Goal: Ask a question: Seek information or help from site administrators or community

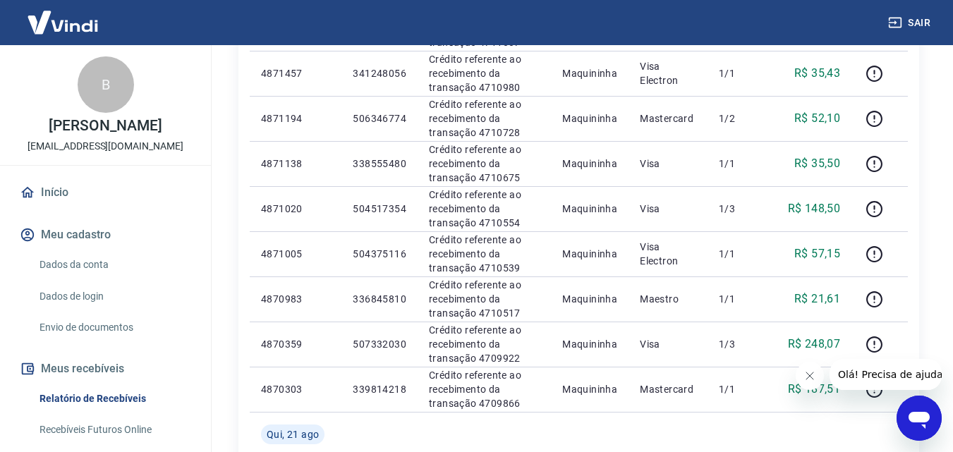
click at [66, 195] on link "Início" at bounding box center [105, 192] width 177 height 31
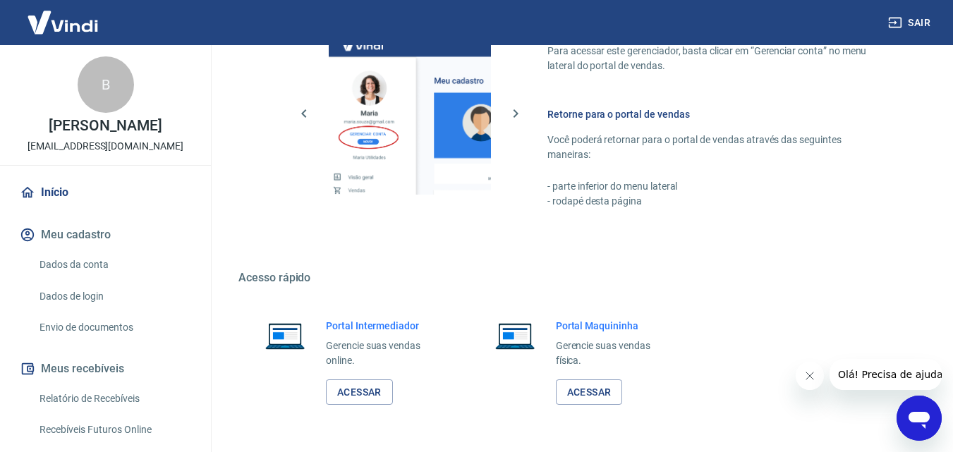
scroll to position [781, 0]
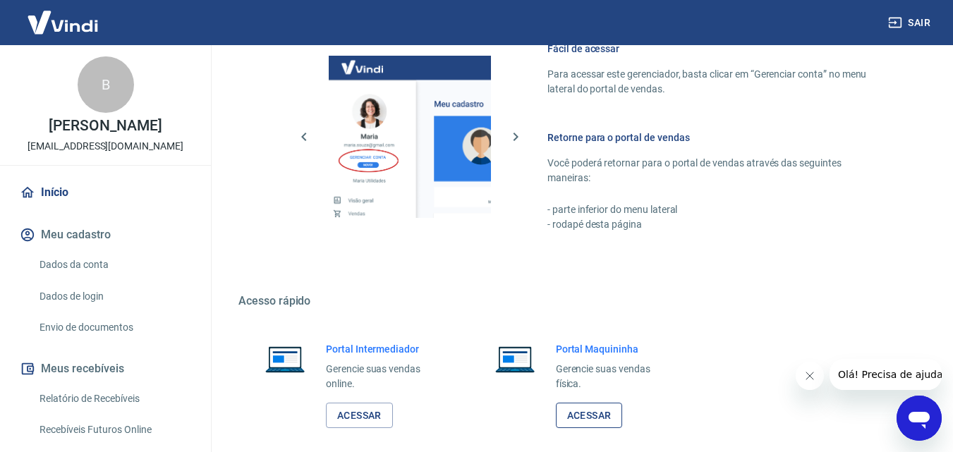
click at [582, 410] on link "Acessar" at bounding box center [589, 416] width 67 height 26
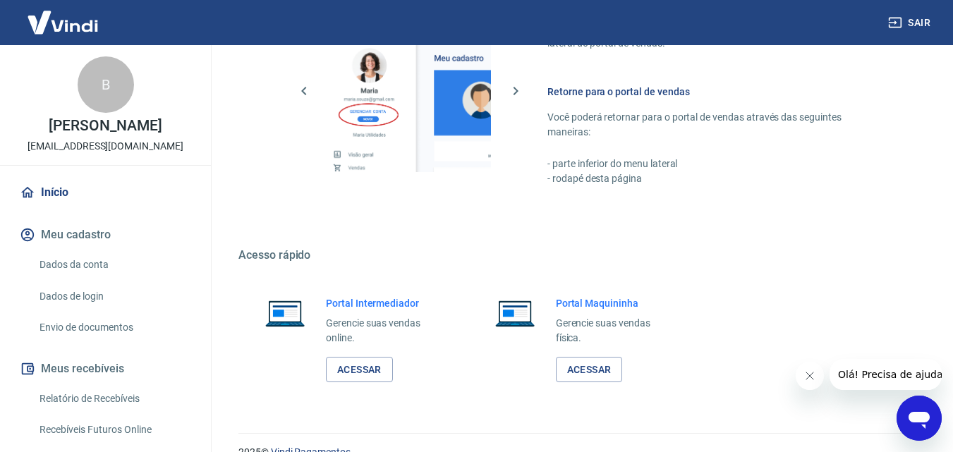
scroll to position [851, 0]
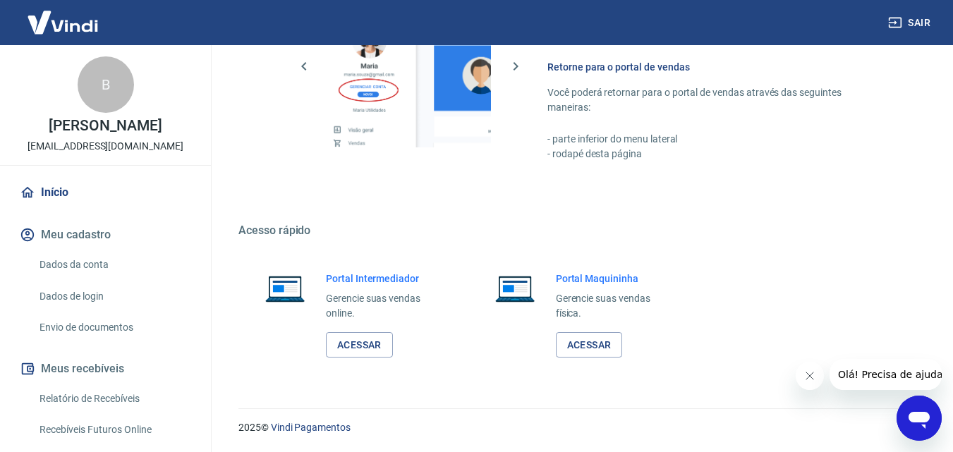
click at [918, 411] on icon "Abrir janela de mensagens" at bounding box center [918, 418] width 25 height 25
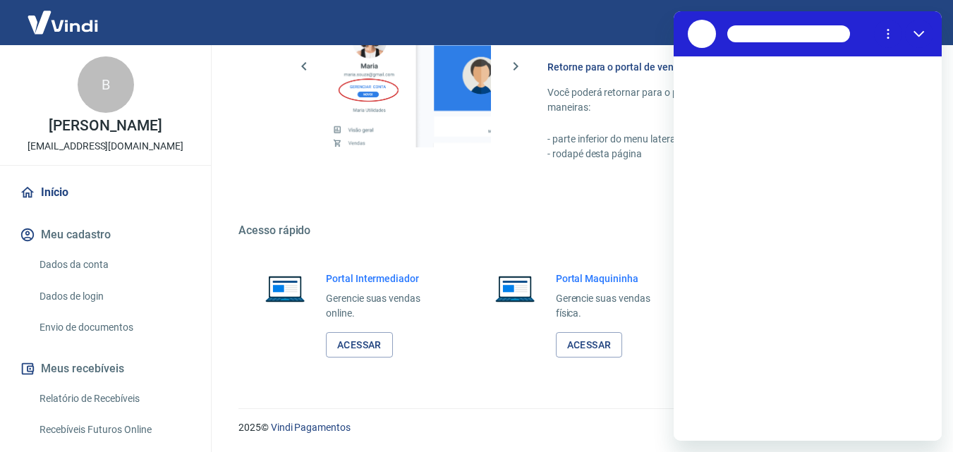
scroll to position [0, 0]
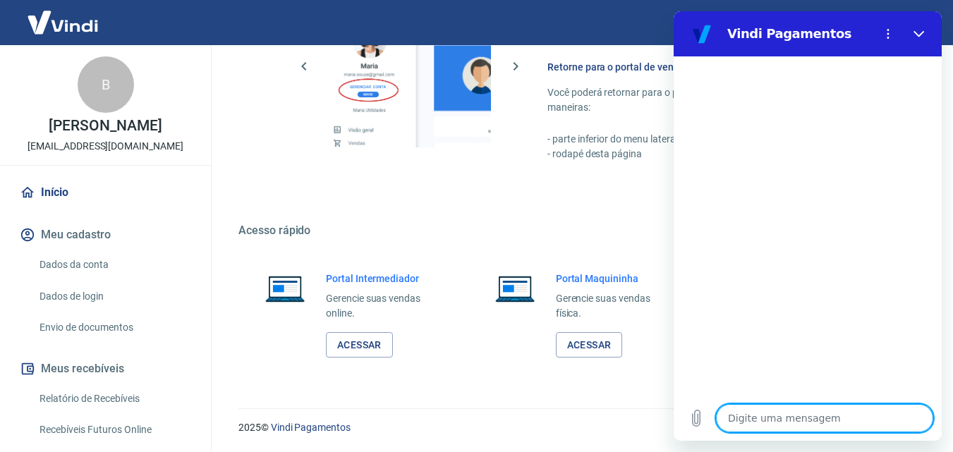
click at [862, 418] on textarea at bounding box center [824, 418] width 217 height 28
type textarea "O"
type textarea "x"
type textarea "Ol"
type textarea "x"
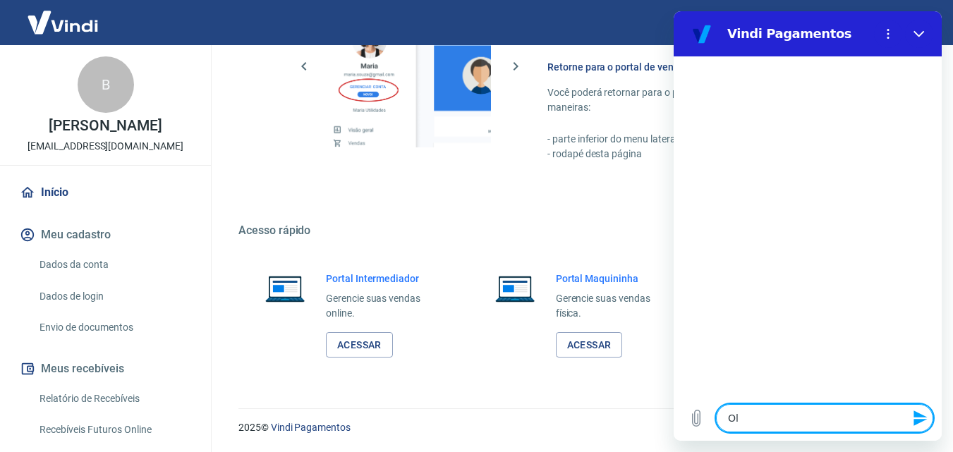
type textarea "Olá"
type textarea "x"
type textarea "Oláa"
type textarea "x"
type textarea "Olá"
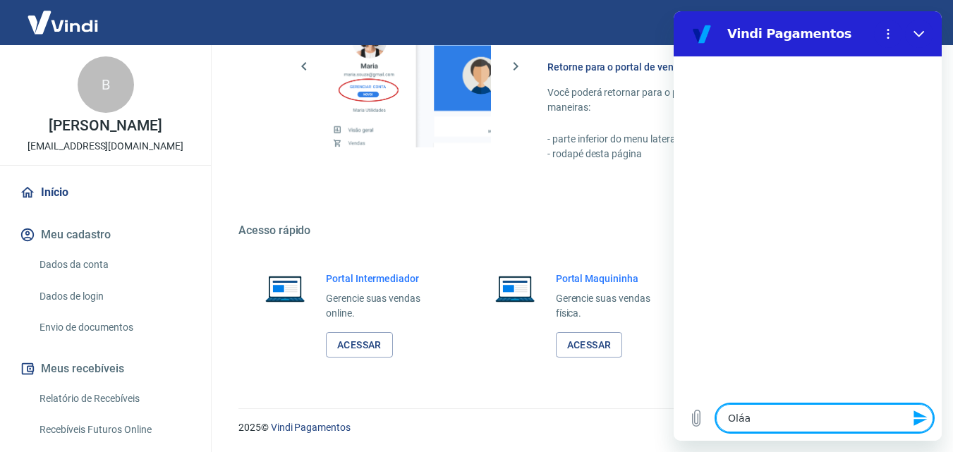
type textarea "x"
type textarea "o"
type textarea "x"
type textarea "os"
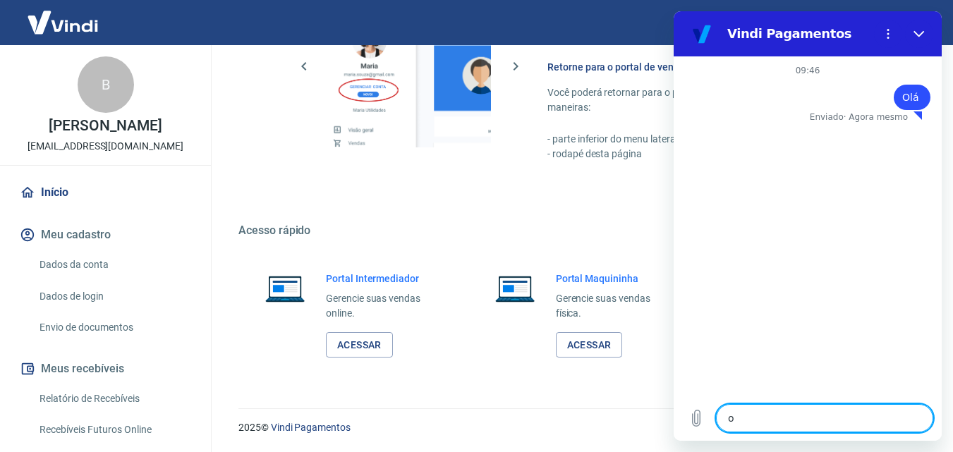
type textarea "x"
type textarea "os"
type textarea "x"
type textarea "os v"
type textarea "x"
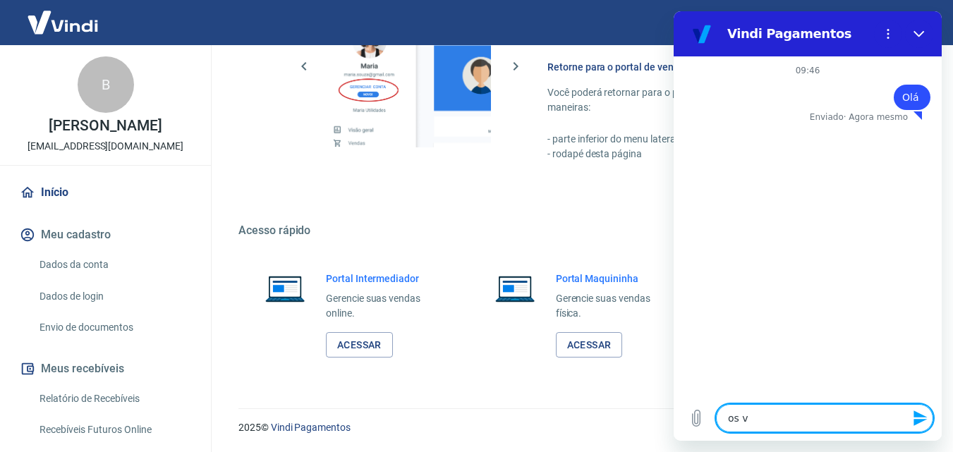
type textarea "os va"
type textarea "x"
type textarea "os val"
type textarea "x"
type textarea "os valo"
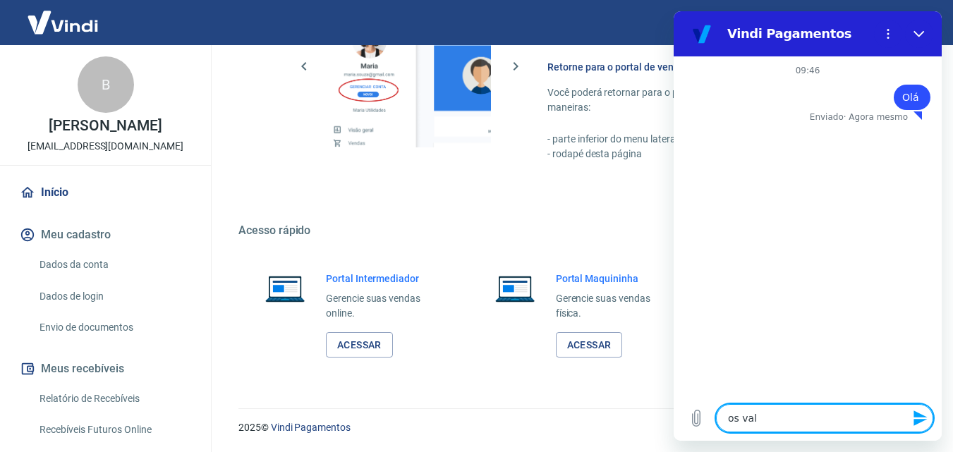
type textarea "x"
type textarea "os valor"
type textarea "x"
type textarea "os valore"
type textarea "x"
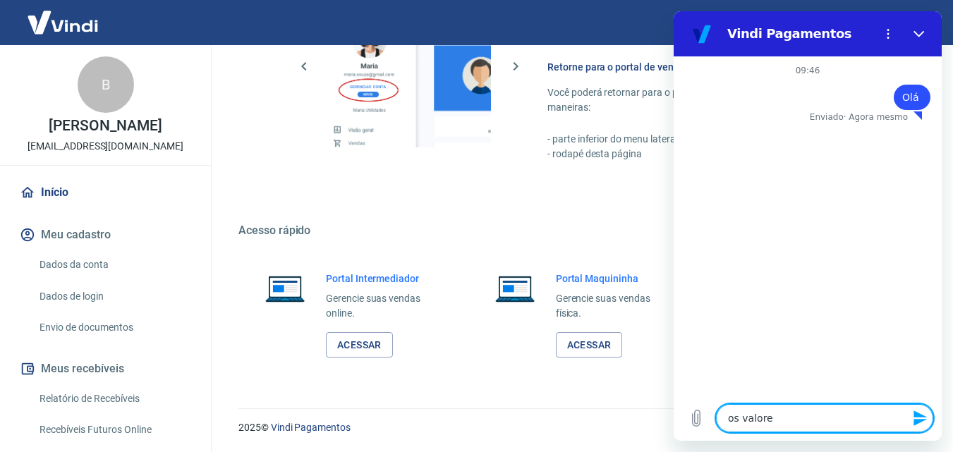
type textarea "os valores"
type textarea "x"
type textarea "os valores"
type textarea "x"
type textarea "os valores r"
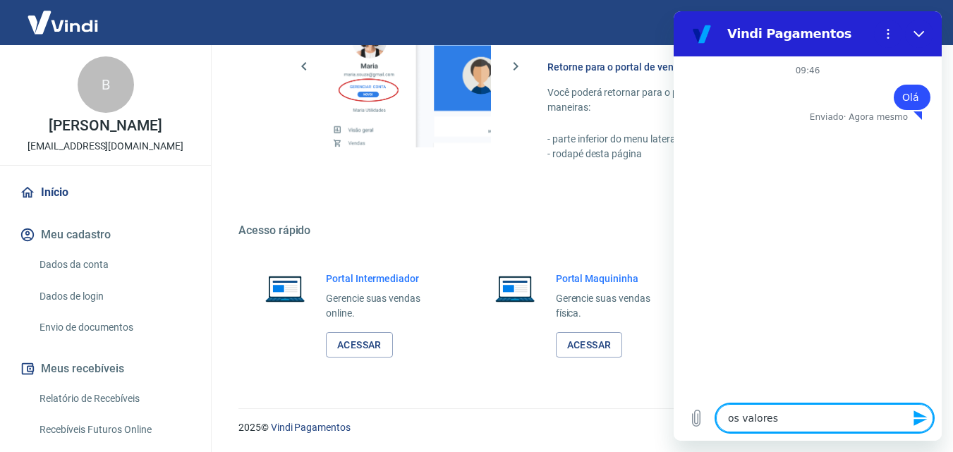
type textarea "x"
type textarea "os valores re"
type textarea "x"
type textarea "os valores rec"
type textarea "x"
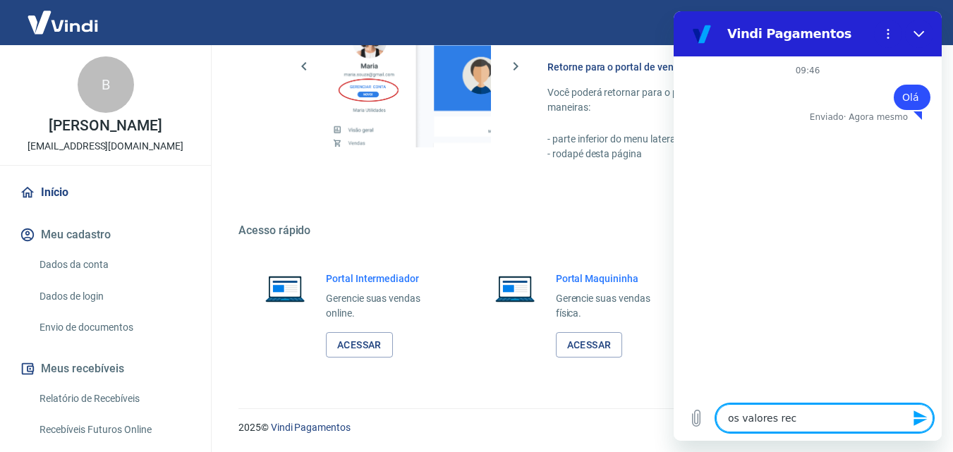
type textarea "os valores rece"
type textarea "x"
type textarea "os valores receb"
type textarea "x"
type textarea "os valores recebi"
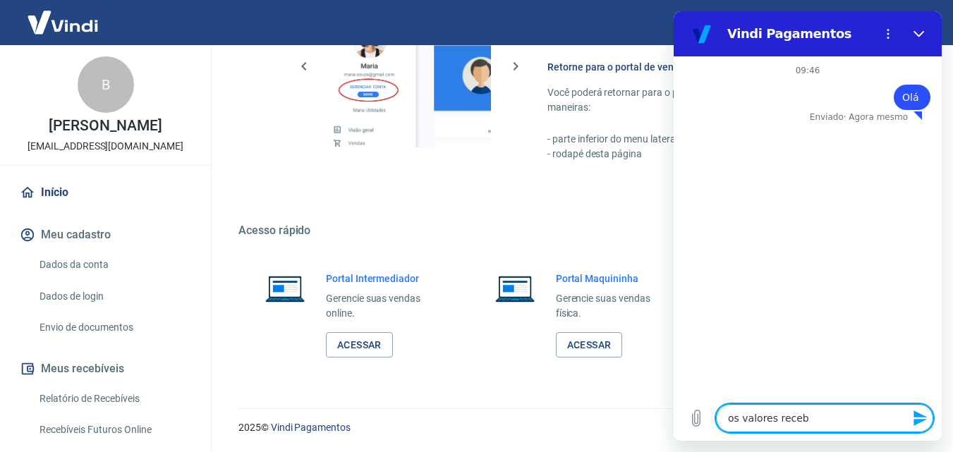
type textarea "x"
type textarea "os valores recebid"
type textarea "x"
type textarea "os valores recebido"
type textarea "x"
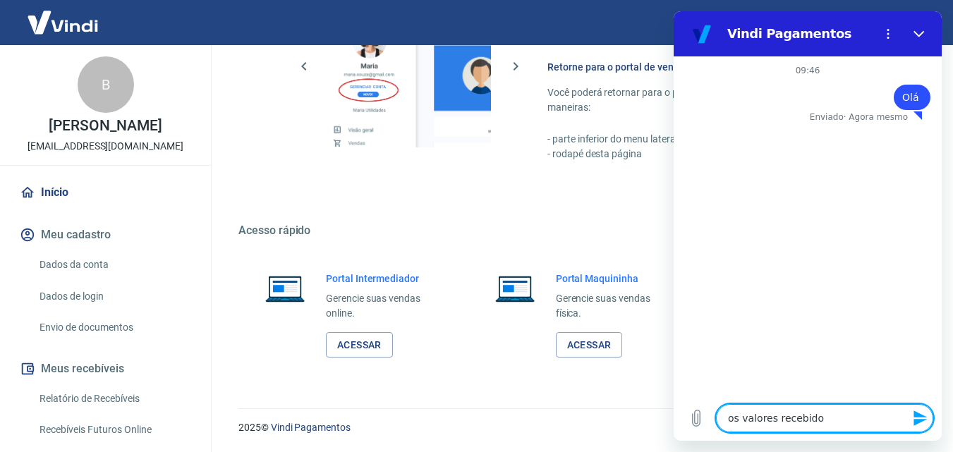
type textarea "os valores recebidos"
type textarea "x"
type textarea "os valores recebidos"
type textarea "x"
type textarea "os valores recebidos n"
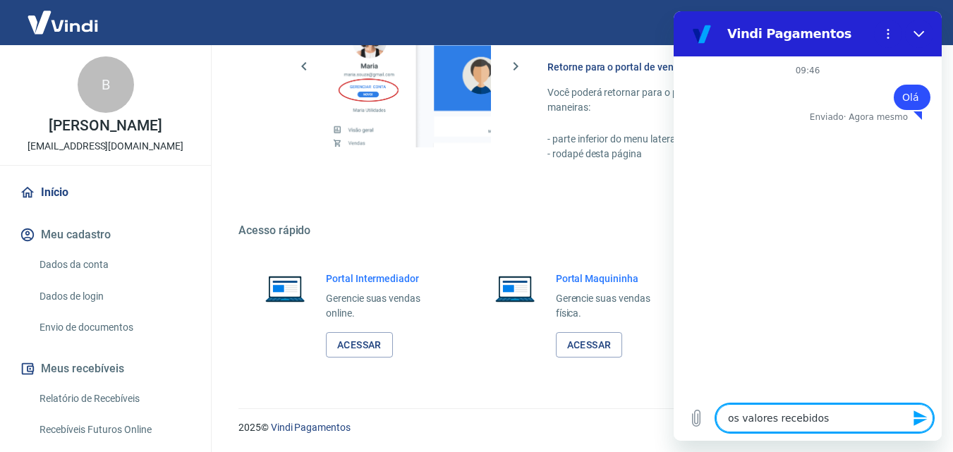
type textarea "x"
type textarea "os valores recebidos nã"
type textarea "x"
type textarea "os valores recebidos não"
type textarea "x"
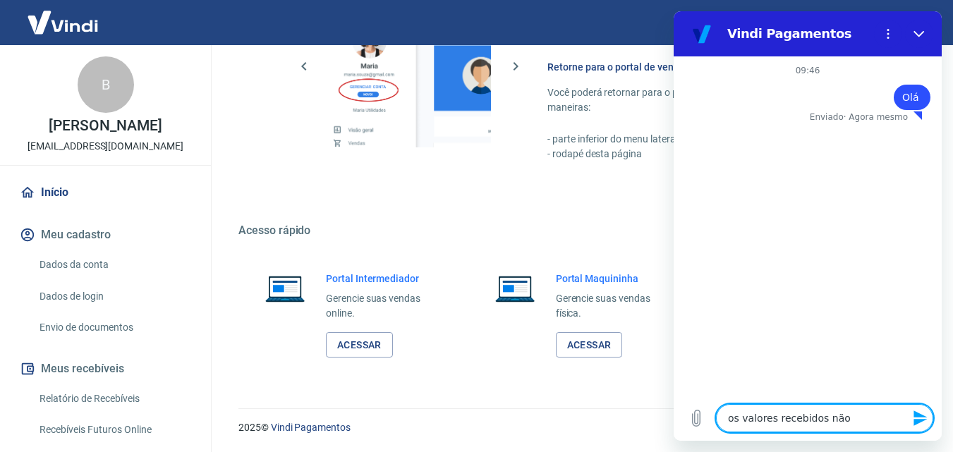
type textarea "os valores recebidos não"
type textarea "x"
type textarea "os valores recebidos não e"
type textarea "x"
type textarea "os valores recebidos não es"
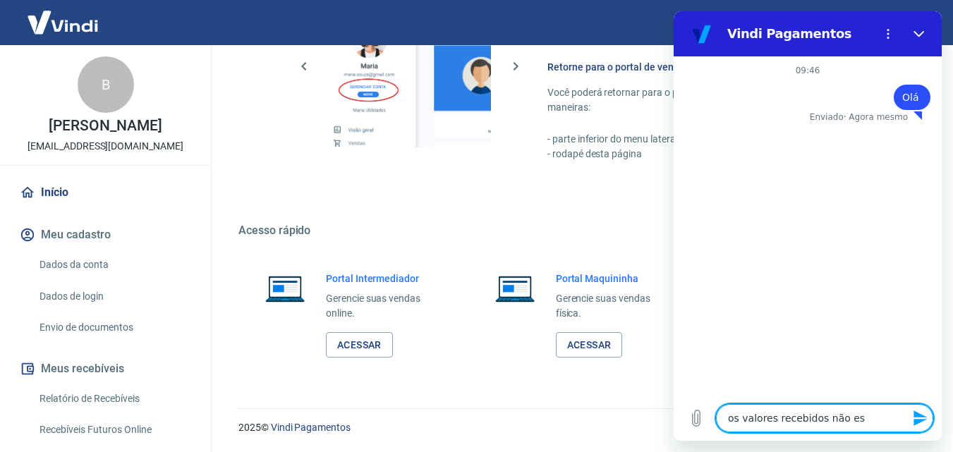
type textarea "x"
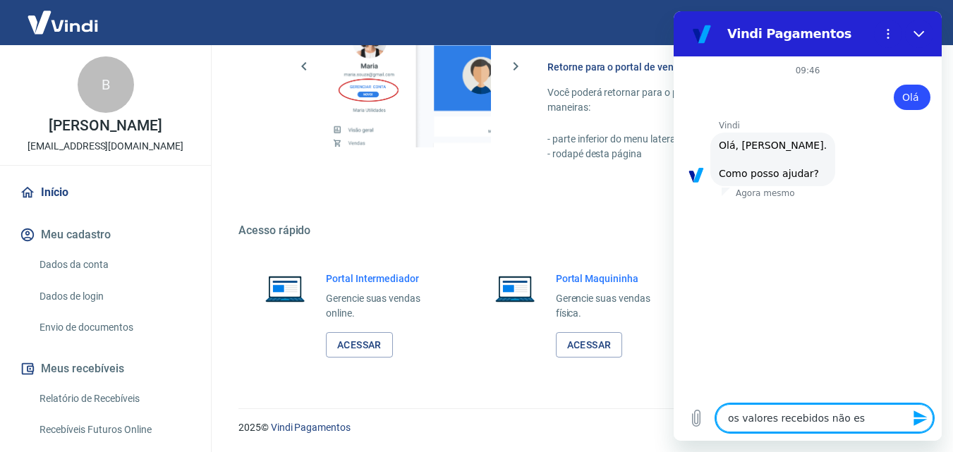
type textarea "os valores recebidos não est"
type textarea "x"
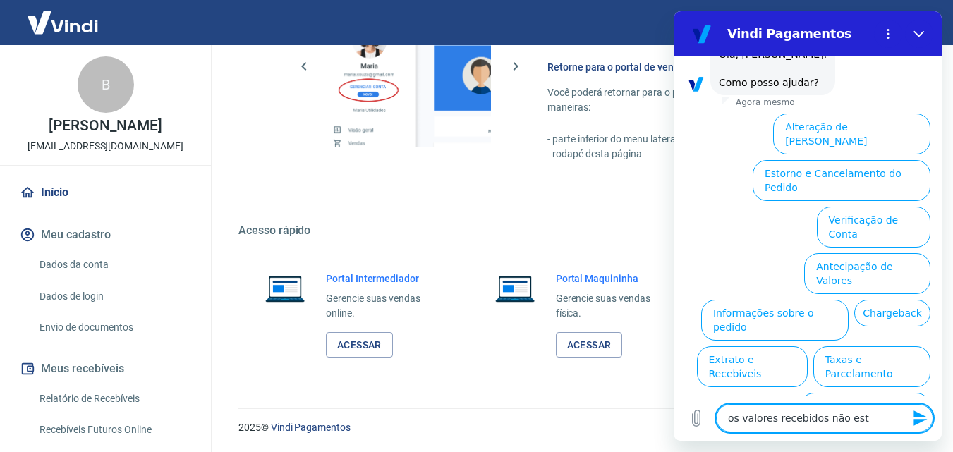
type textarea "os valores recebidos não estã"
type textarea "x"
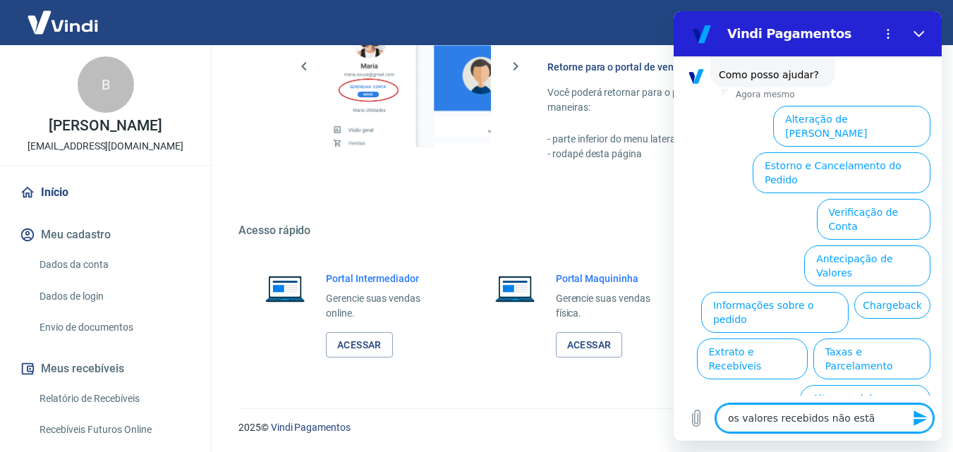
type textarea "os valores recebidos não estãp"
type textarea "x"
type textarea "os valores recebidos não estã"
type textarea "x"
type textarea "os valores recebidos não estão"
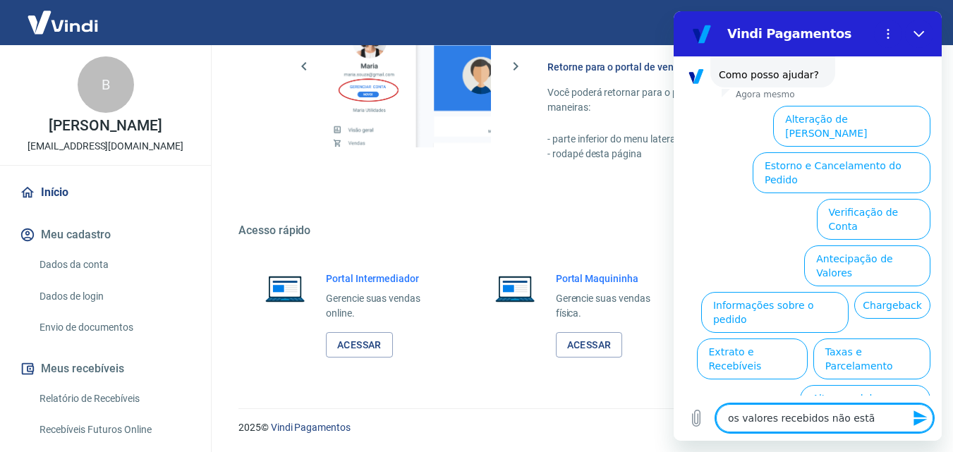
type textarea "x"
type textarea "os valores recebidos não estão"
type textarea "x"
type textarea "os valores recebidos não estão s"
type textarea "x"
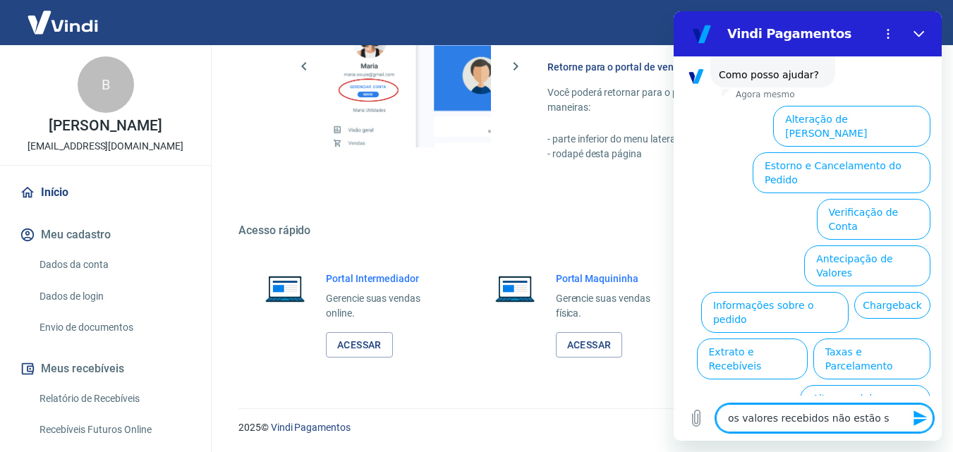
type textarea "os valores recebidos não estão se"
type textarea "x"
type textarea "os valores recebidos não estão sen"
type textarea "x"
type textarea "os valores recebidos não estão send"
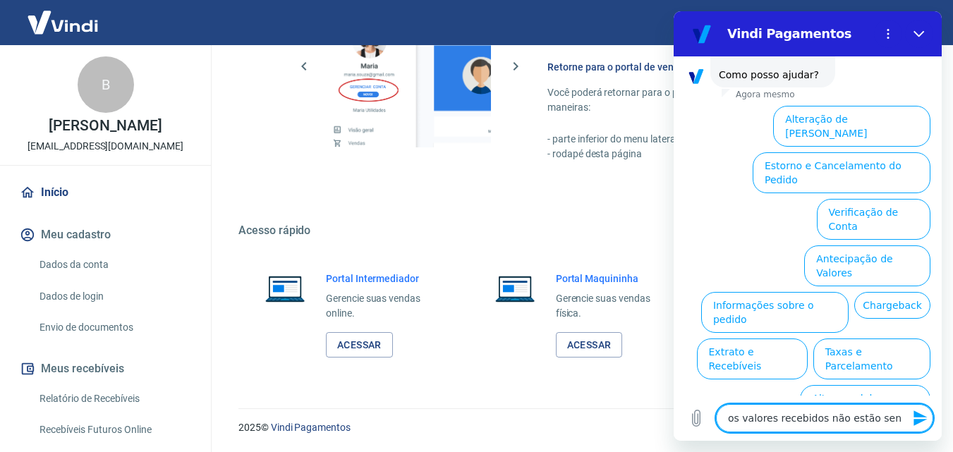
type textarea "x"
type textarea "os valores recebidos não estão sendo"
type textarea "x"
type textarea "os valores recebidos não estão sendo"
type textarea "x"
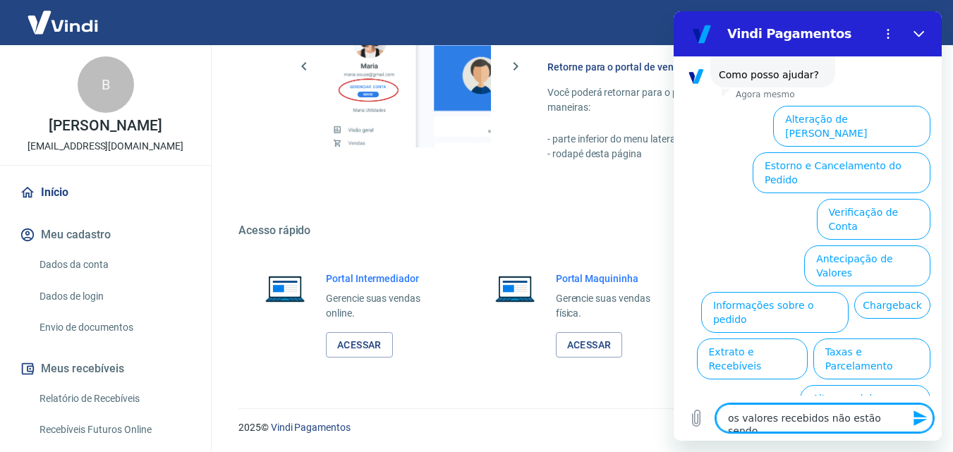
type textarea "os valores recebidos não estão sendo c"
type textarea "x"
type textarea "os valores recebidos não estão sendo cr"
type textarea "x"
type textarea "os valores recebidos não estão sendo cré"
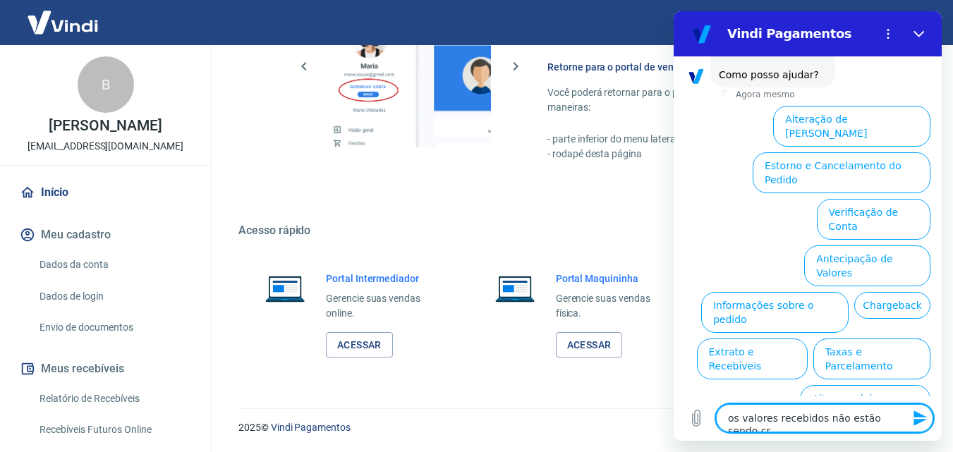
type textarea "x"
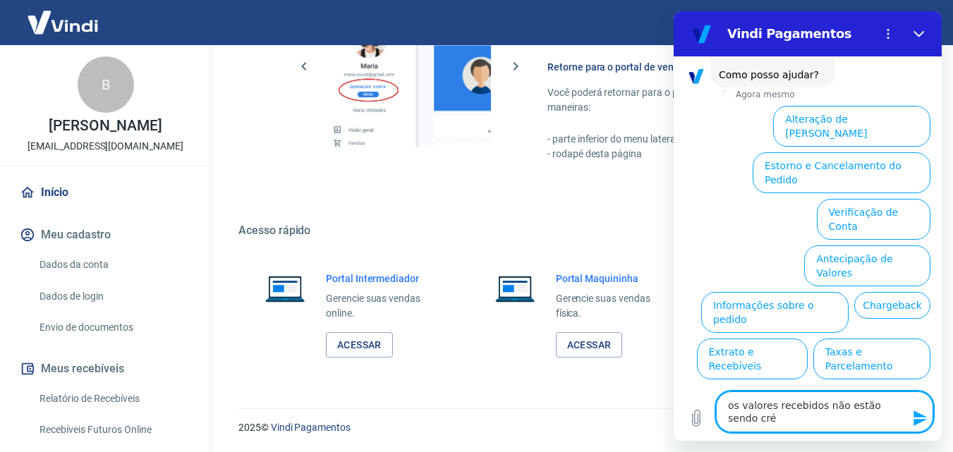
type textarea "os valores recebidos não estão sendo créd"
type textarea "x"
type textarea "os valores recebidos não estão sendo crédi"
type textarea "x"
type textarea "os valores recebidos não estão sendo crédit"
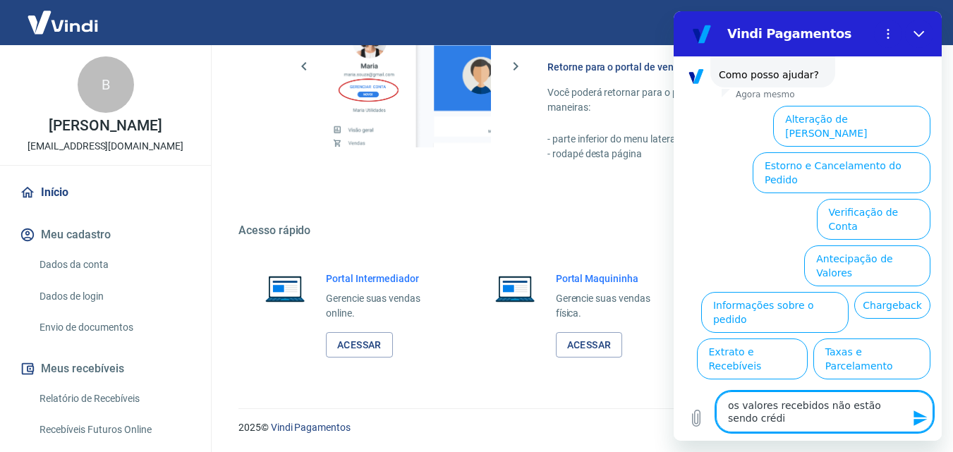
type textarea "x"
type textarea "os valores recebidos não estão sendo crédita"
type textarea "x"
type textarea "os valores recebidos não estão sendo créditad"
type textarea "x"
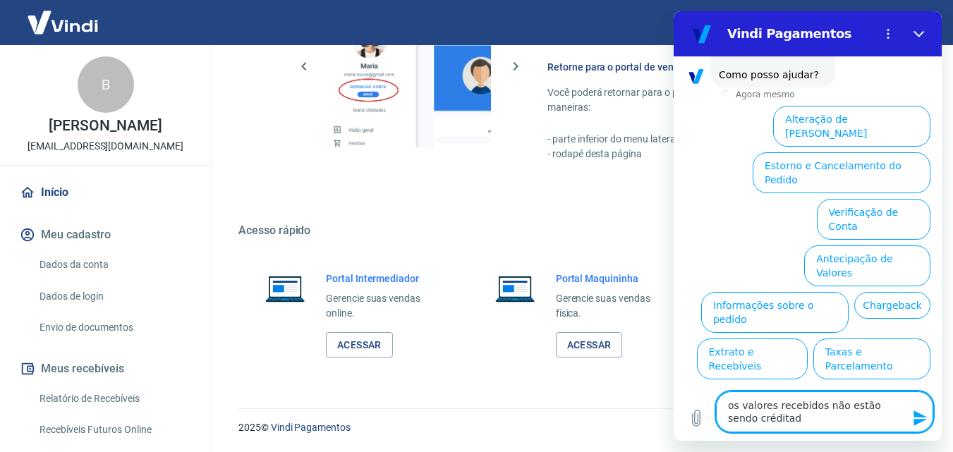
type textarea "os valores recebidos não estão sendo créditado"
type textarea "x"
type textarea "os valores recebidos não estão sendo créditados"
type textarea "x"
type textarea "os valores recebidos não estão sendo créditados"
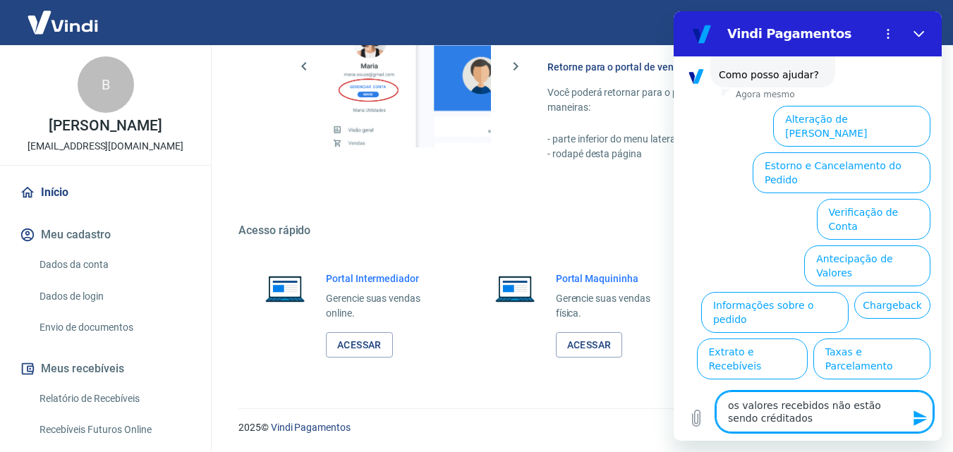
type textarea "x"
type textarea "os valores recebidos não estão sendo créditados a"
type textarea "x"
type textarea "os valores recebidos não estão sendo créditados"
type textarea "x"
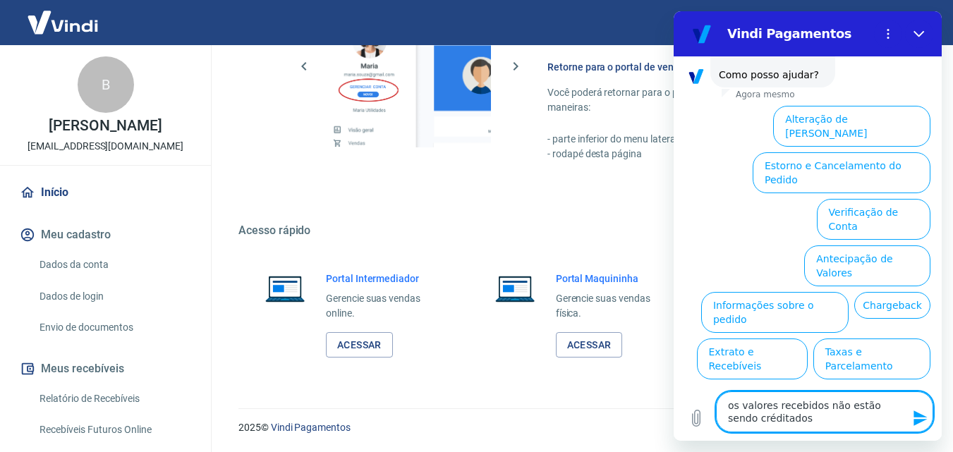
type textarea "os valores recebidos não estão sendo créditados"
type textarea "x"
type textarea "os valores recebidos não estão sendo créditados"
type textarea "x"
type textarea "os valores recebidos não estão sendo créditados n"
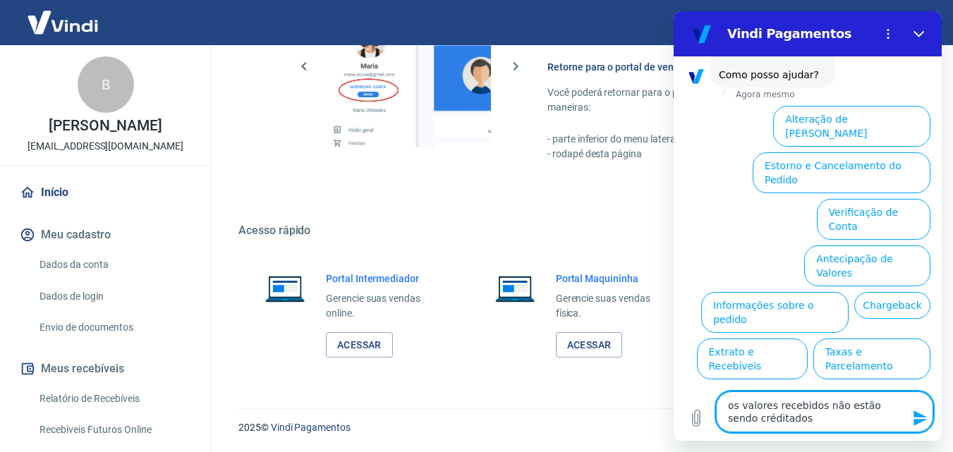
type textarea "x"
type textarea "os valores recebidos não estão sendo créditados na"
type textarea "x"
type textarea "os valores recebidos não estão sendo créditados na"
type textarea "x"
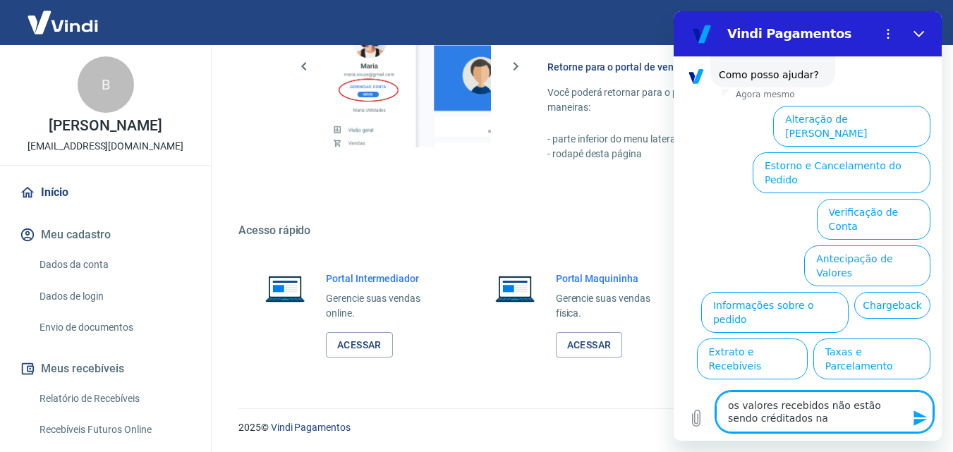
type textarea "os valores recebidos não estão sendo créditados na m"
type textarea "x"
type textarea "os valores recebidos não estão sendo créditados na mi"
type textarea "x"
type textarea "os valores recebidos não estão sendo créditados na min"
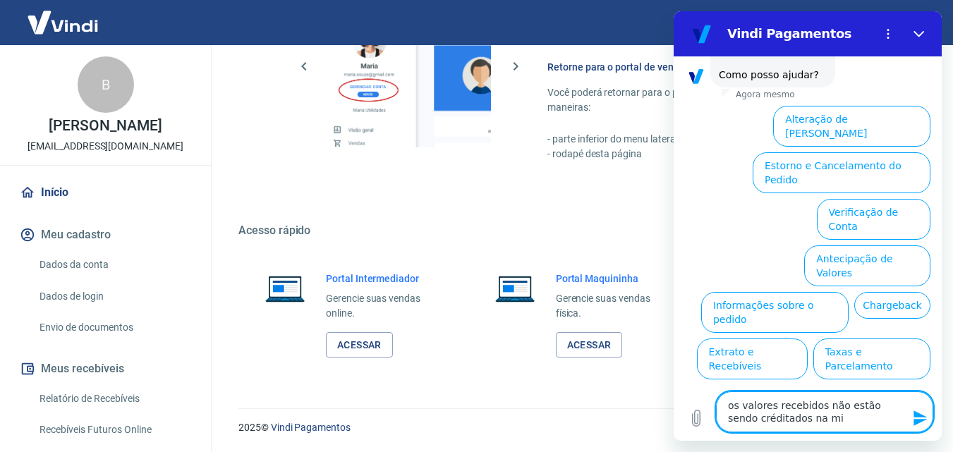
type textarea "x"
type textarea "os valores recebidos não estão sendo créditados na minh"
type textarea "x"
type textarea "os valores recebidos não estão sendo créditados na minha"
type textarea "x"
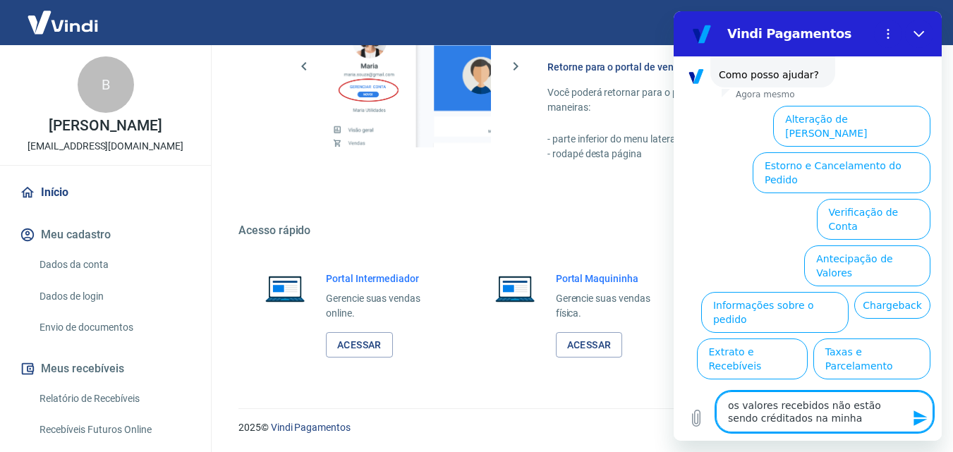
type textarea "os valores recebidos não estão sendo créditados na minha"
type textarea "x"
type textarea "os valores recebidos não estão sendo créditados na minha c"
type textarea "x"
type textarea "os valores recebidos não estão sendo créditados na minha co"
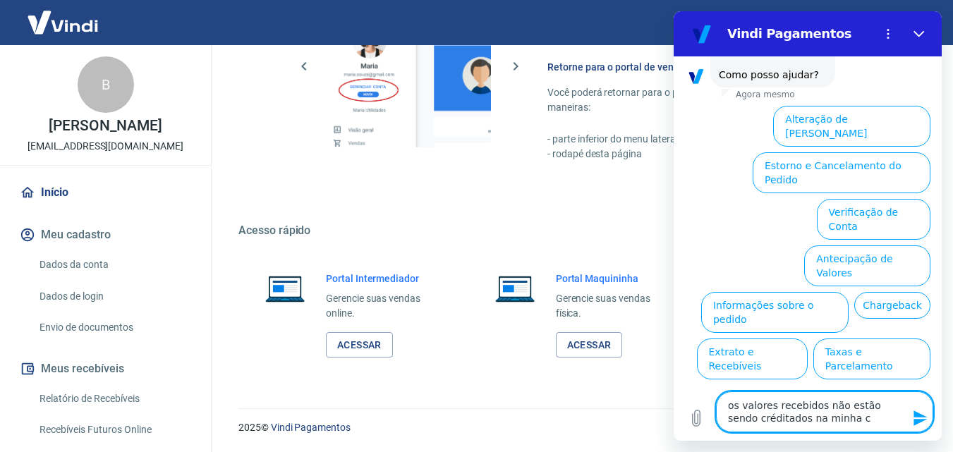
type textarea "x"
type textarea "os valores recebidos não estão sendo créditados na minha con"
type textarea "x"
type textarea "os valores recebidos não estão sendo créditados na minha cont"
type textarea "x"
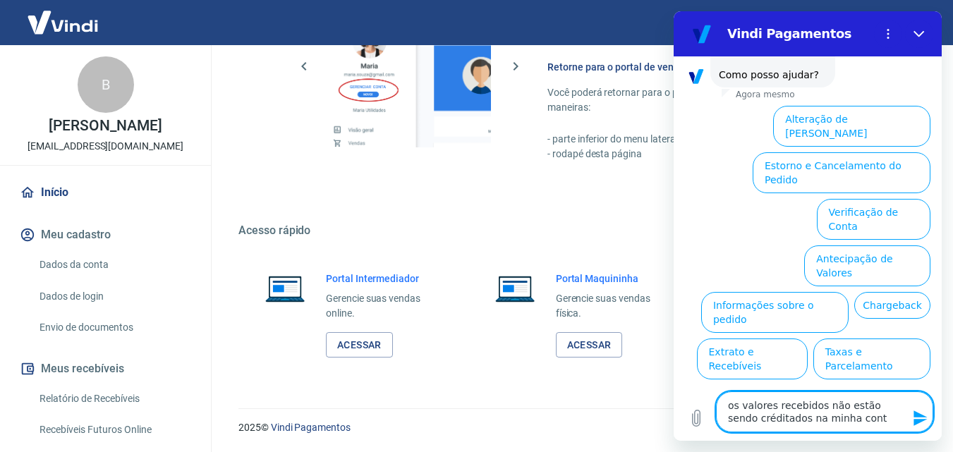
type textarea "os valores recebidos não estão sendo créditados na minha conta"
type textarea "x"
type textarea "os valores recebidos não estão sendo créditados na minha conta,"
type textarea "x"
type textarea "os valores recebidos não estão sendo créditados na minha conta,"
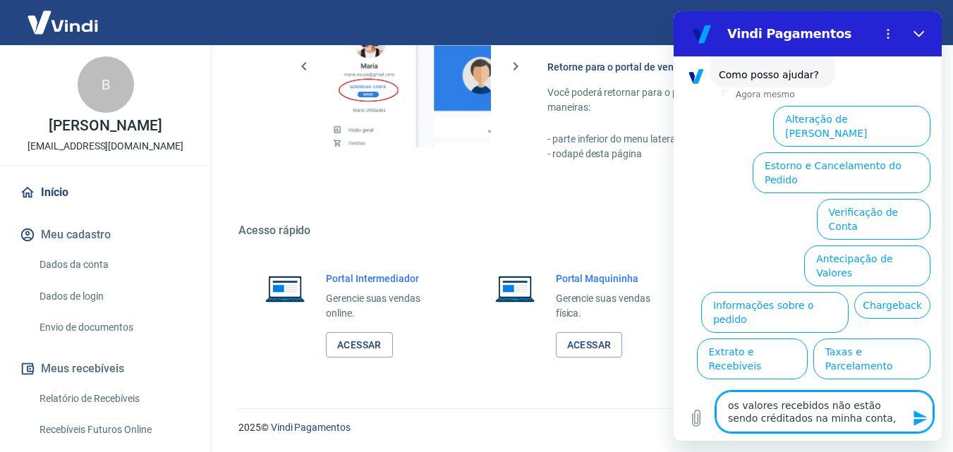
type textarea "x"
type textarea "os valores recebidos não estão sendo créditados na minha conta, s"
type textarea "x"
type textarea "os valores recebidos não estão sendo créditados na minha conta, se"
type textarea "x"
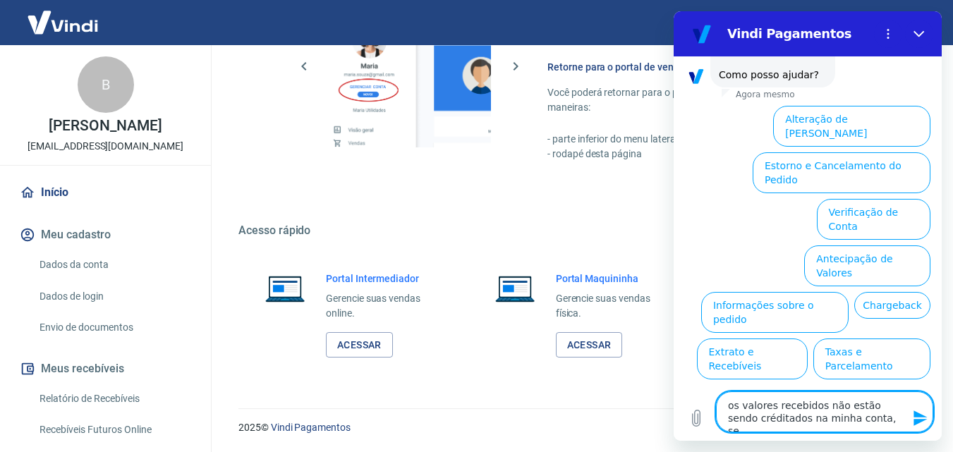
type textarea "os valores recebidos não estão sendo créditados na minha conta, ser"
type textarea "x"
type textarea "os valores recebidos não estão sendo créditados na minha conta, seri"
type textarea "x"
type textarea "os valores recebidos não estão sendo créditados na minha conta, seria"
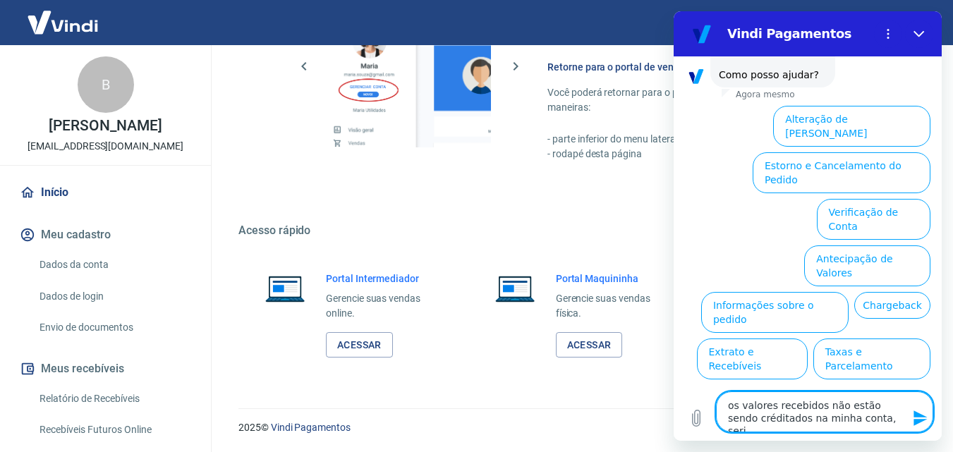
type textarea "x"
type textarea "os valores recebidos não estão sendo créditados na minha conta, seria"
type textarea "x"
type textarea "os valores recebidos não estão sendo créditados na minha conta, seria p"
type textarea "x"
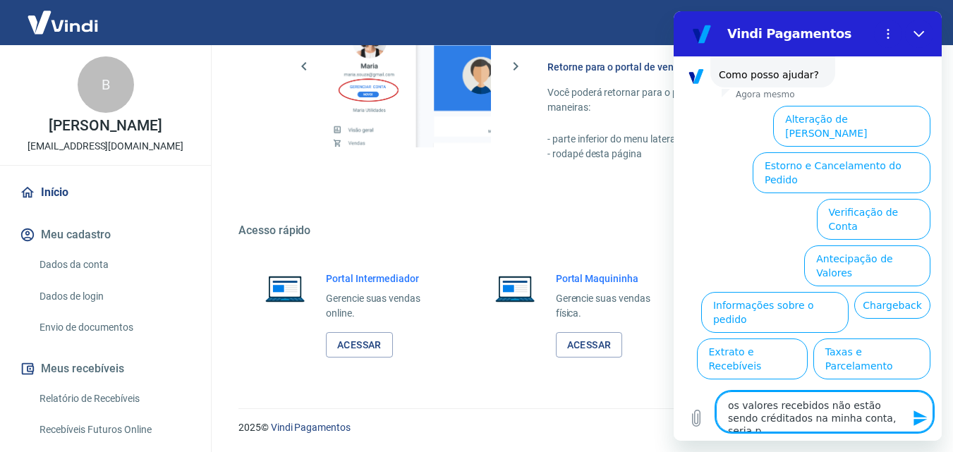
type textarea "os valores recebidos não estão sendo créditados na minha conta, seria po"
type textarea "x"
type textarea "os valores recebidos não estão sendo créditados na minha conta, seria pos"
type textarea "x"
type textarea "os valores recebidos não estão sendo créditados na minha conta, seria poss"
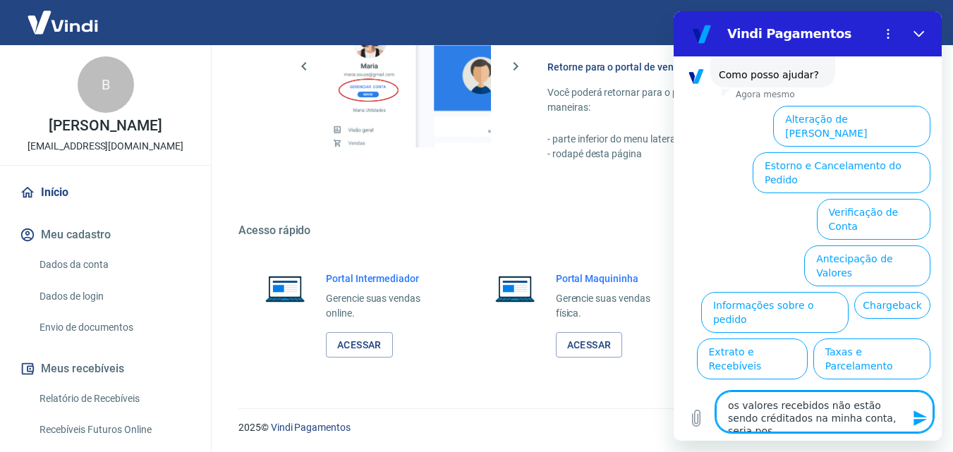
type textarea "x"
type textarea "os valores recebidos não estão sendo créditados na minha conta, seria possí"
type textarea "x"
type textarea "os valores recebidos não estão sendo créditados na minha conta, seria possív"
type textarea "x"
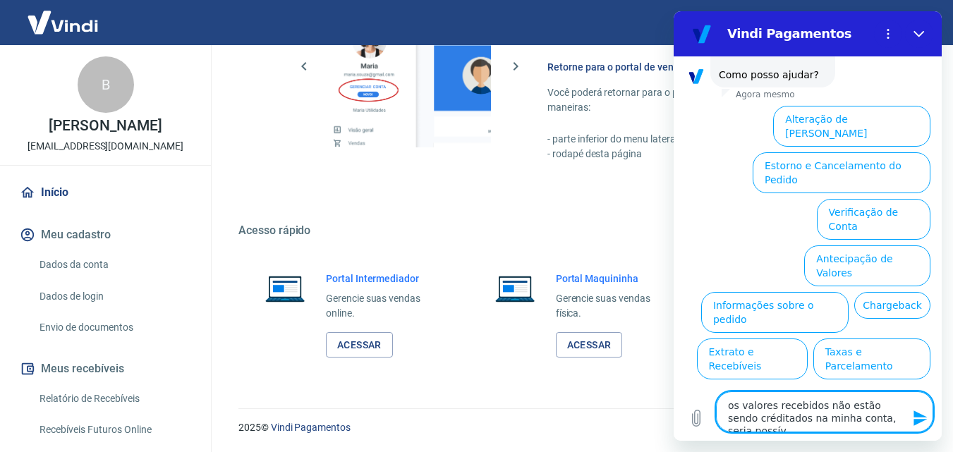
type textarea "os valores recebidos não estão sendo créditados na minha conta, seria possíve"
type textarea "x"
type textarea "os valores recebidos não estão sendo créditados na minha conta, seria possível"
type textarea "x"
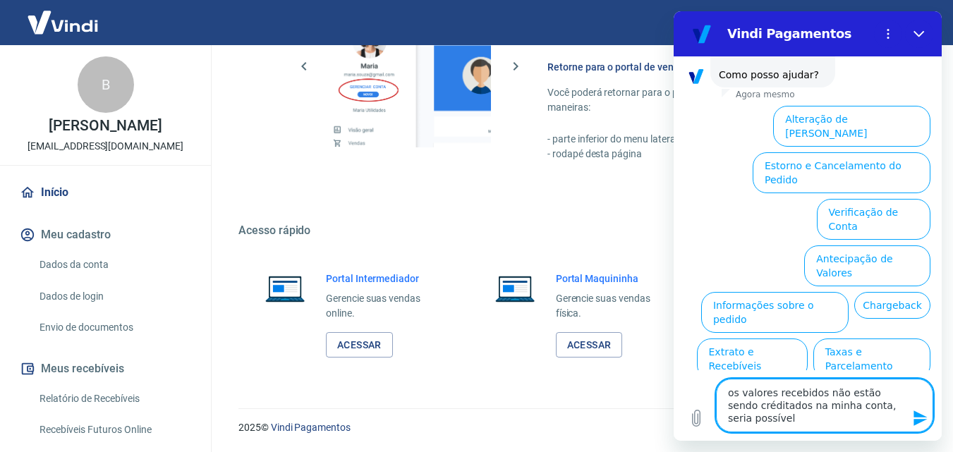
type textarea "os valores recebidos não estão sendo créditados na minha conta, seria possível"
type textarea "x"
type textarea "os valores recebidos não estão sendo créditados na minha conta, seria possível v"
type textarea "x"
type textarea "os valores recebidos não estão sendo créditados na minha conta, seria possível …"
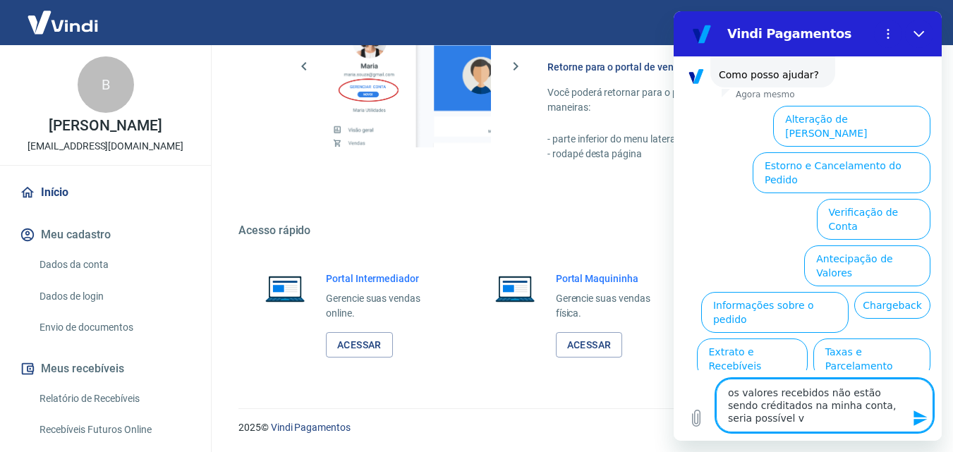
type textarea "x"
type textarea "os valores recebidos não estão sendo créditados na minha conta, seria possível …"
type textarea "x"
type textarea "os valores recebidos não estão sendo créditados na minha conta, seria possível …"
type textarea "x"
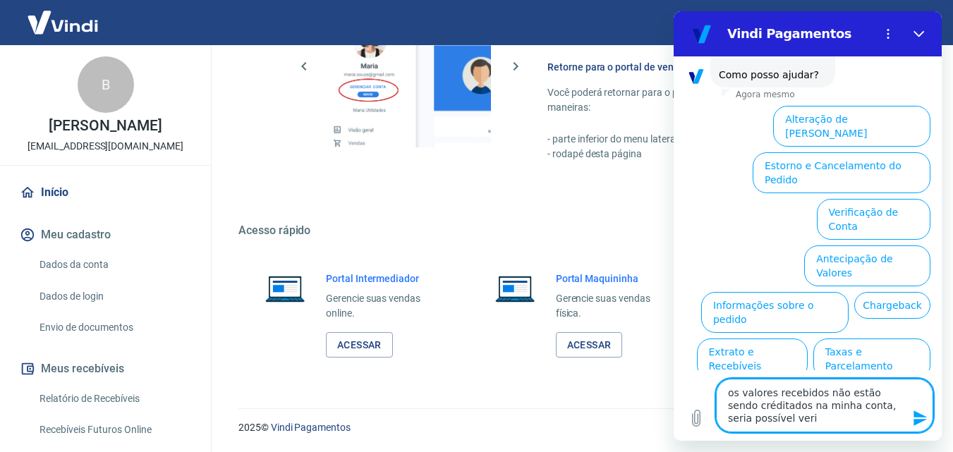
type textarea "os valores recebidos não estão sendo créditados na minha conta, seria possível …"
type textarea "x"
type textarea "os valores recebidos não estão sendo créditados na minha conta, seria possível …"
type textarea "x"
type textarea "os valores recebidos não estão sendo créditados na minha conta, seria possível …"
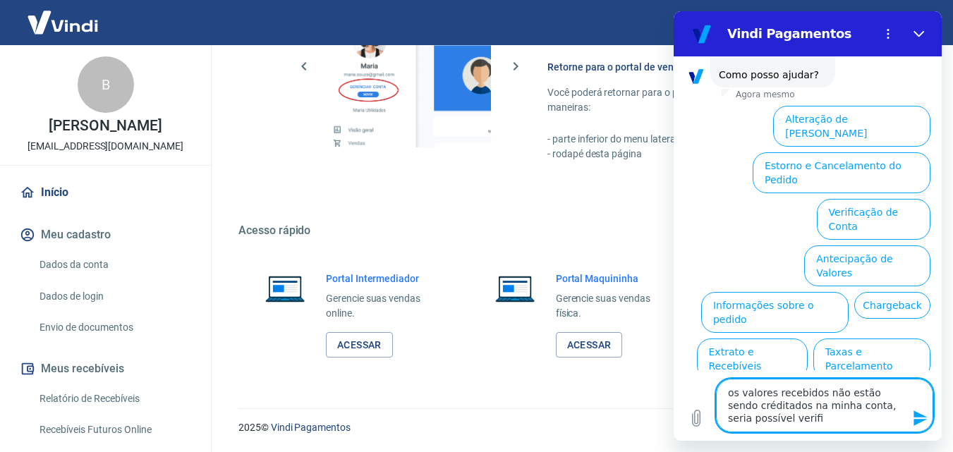
type textarea "x"
type textarea "os valores recebidos não estão sendo créditados na minha conta, seria possível …"
type textarea "x"
type textarea "os valores recebidos não estão sendo créditados na minha conta, seria possível …"
type textarea "x"
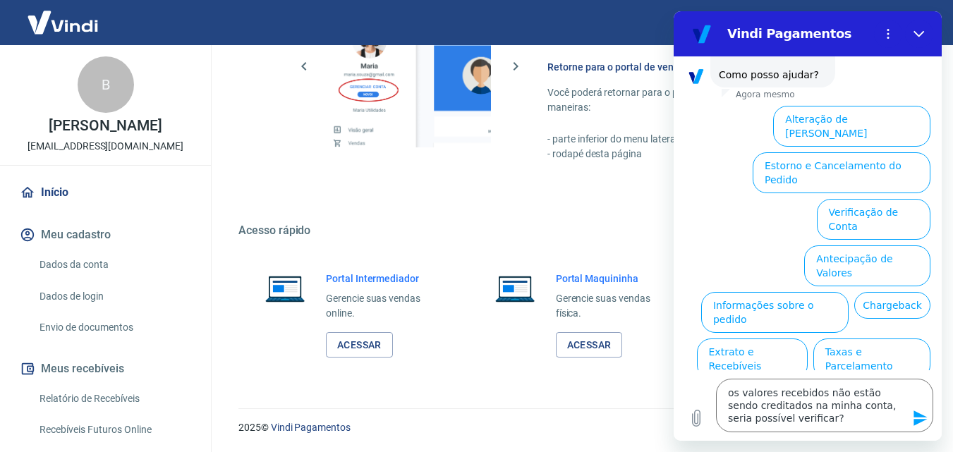
click at [914, 425] on icon "Enviar mensagem" at bounding box center [919, 418] width 13 height 16
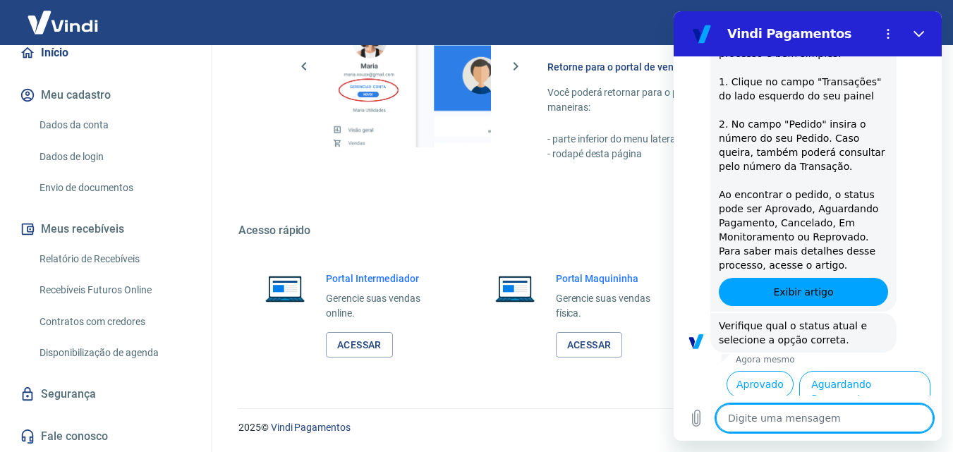
scroll to position [574, 0]
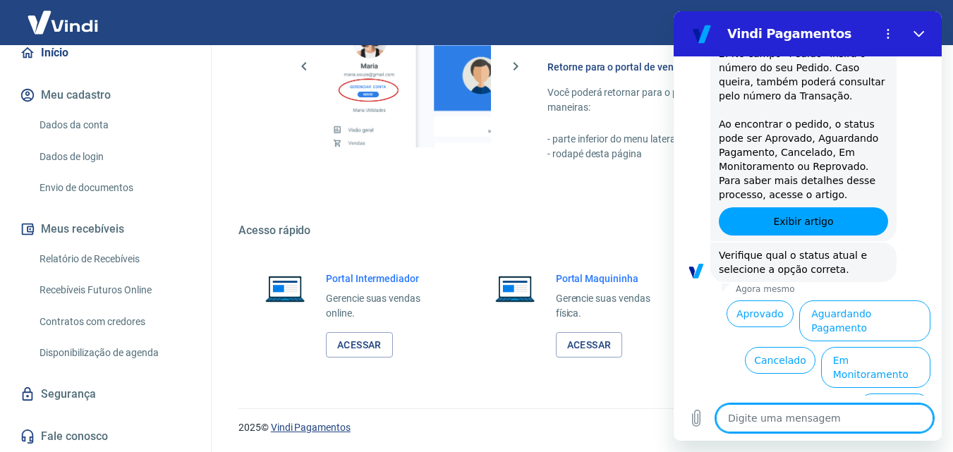
click at [312, 424] on link "Vindi Pagamentos" at bounding box center [311, 427] width 80 height 11
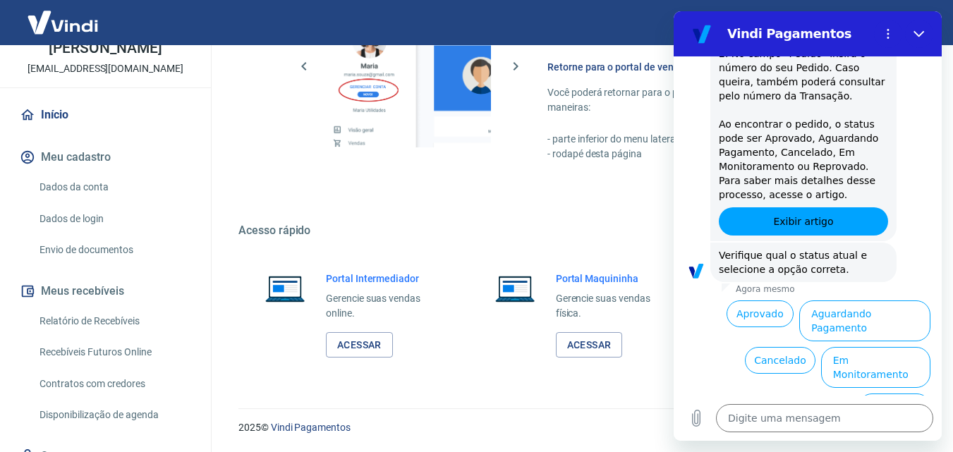
scroll to position [0, 0]
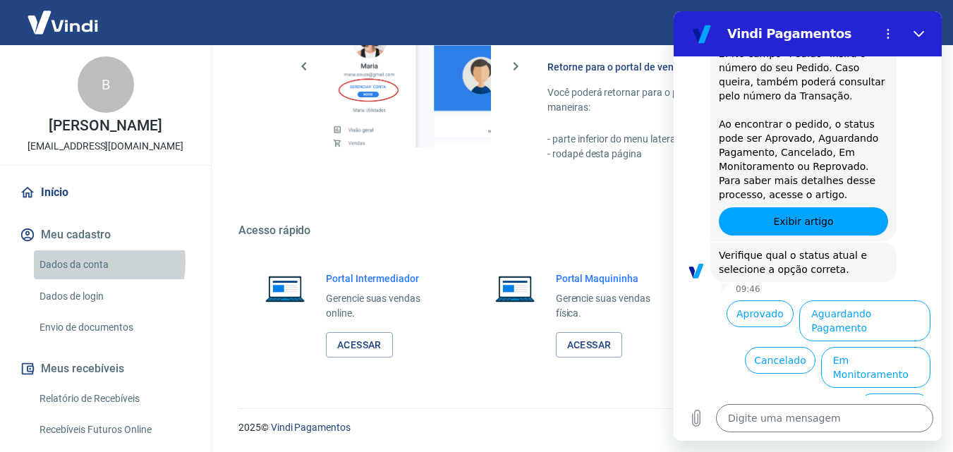
click at [86, 262] on link "Dados da conta" at bounding box center [114, 264] width 160 height 29
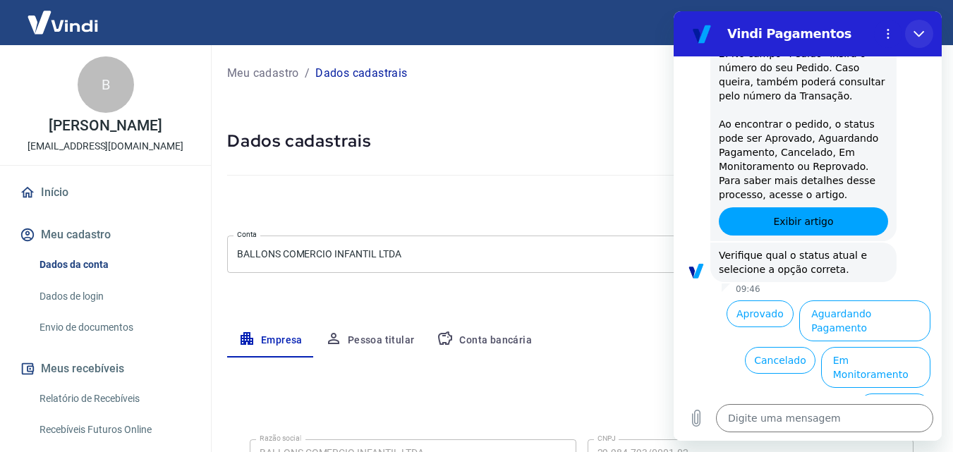
click at [916, 35] on icon "Fechar" at bounding box center [918, 34] width 11 height 6
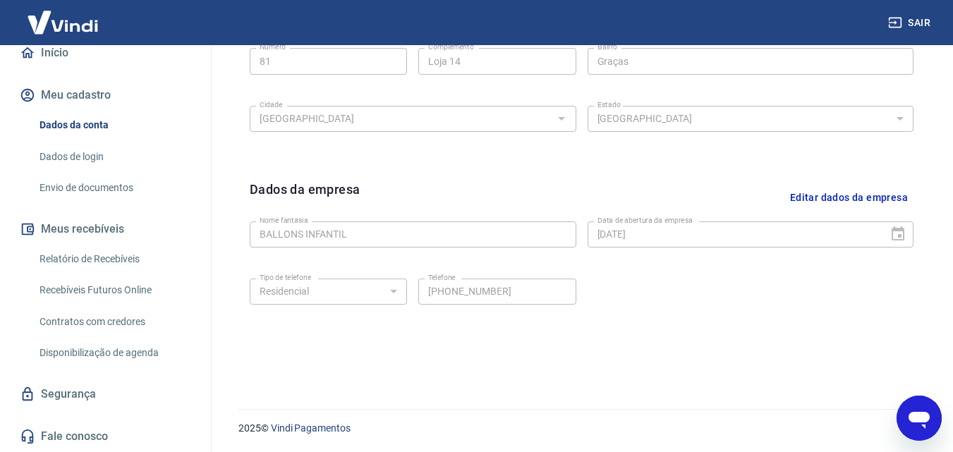
scroll to position [565, 0]
click at [87, 427] on link "Fale conosco" at bounding box center [105, 436] width 177 height 31
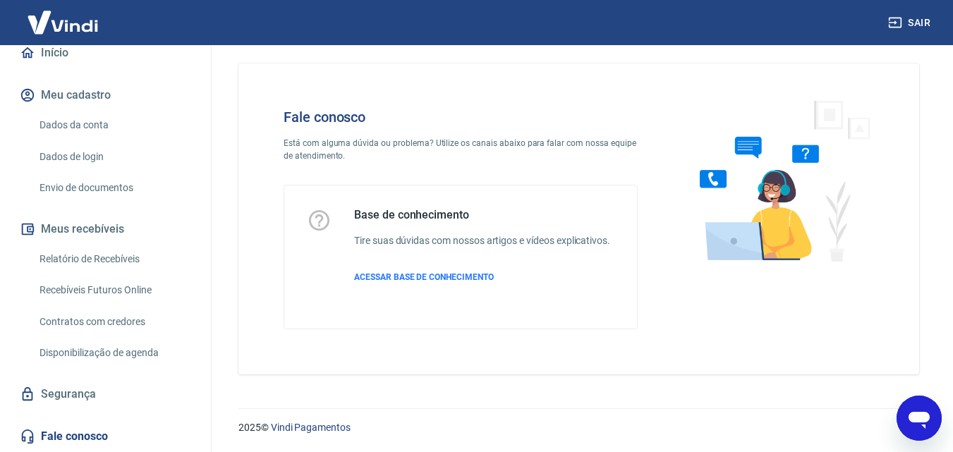
scroll to position [10, 0]
click at [418, 274] on span "ACESSAR BASE DE CONHECIMENTO" at bounding box center [424, 277] width 140 height 10
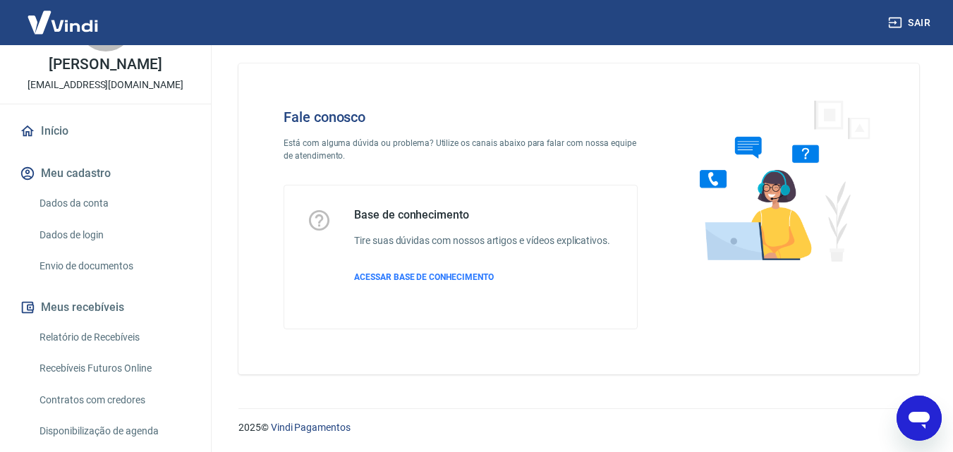
scroll to position [71, 0]
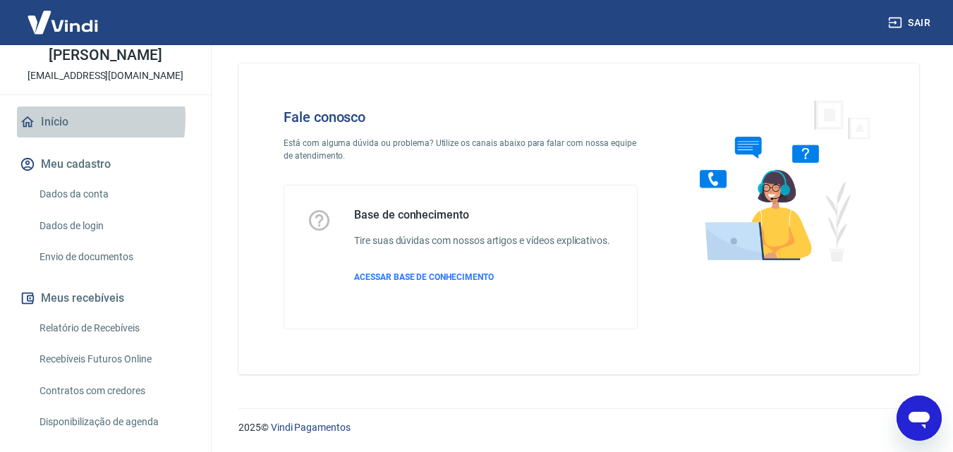
click at [47, 118] on link "Início" at bounding box center [105, 121] width 177 height 31
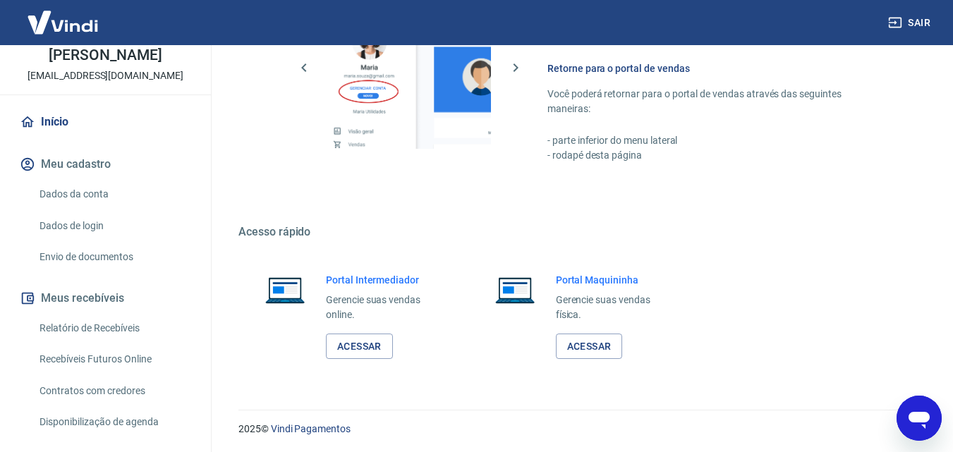
scroll to position [851, 0]
click at [922, 415] on icon "Abrir janela de mensagens" at bounding box center [918, 420] width 21 height 17
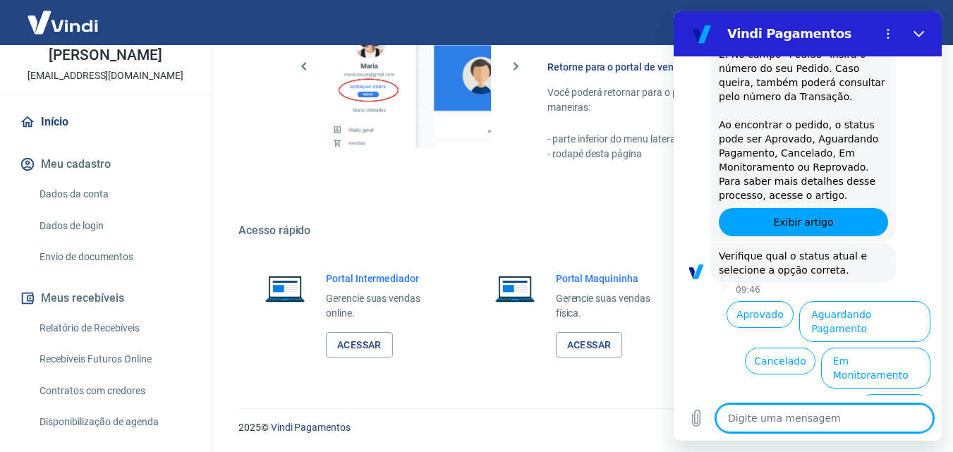
scroll to position [574, 0]
click at [899, 315] on button "Aguardando Pagamento" at bounding box center [864, 320] width 131 height 41
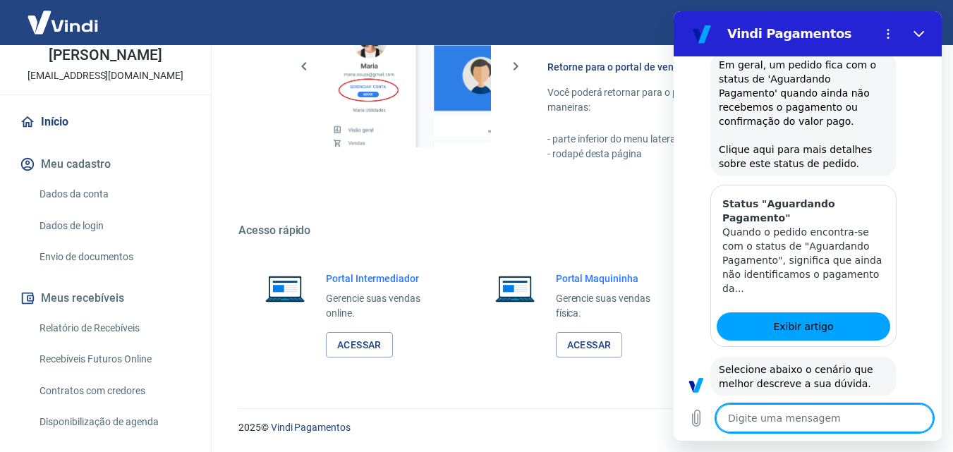
scroll to position [973, 0]
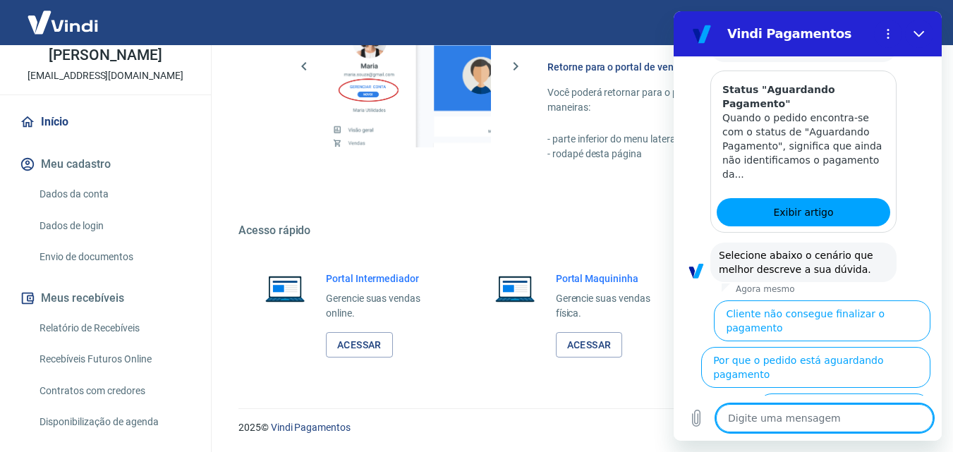
click at [731, 419] on textarea at bounding box center [824, 418] width 217 height 28
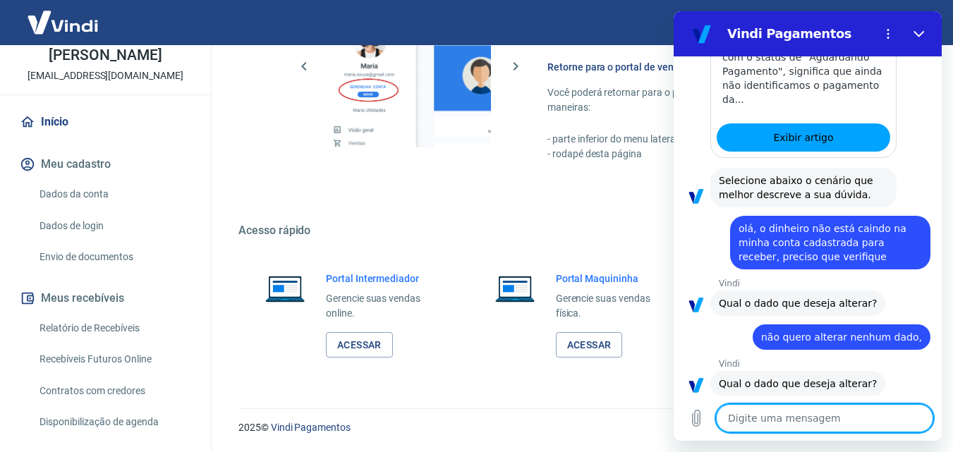
scroll to position [1213, 0]
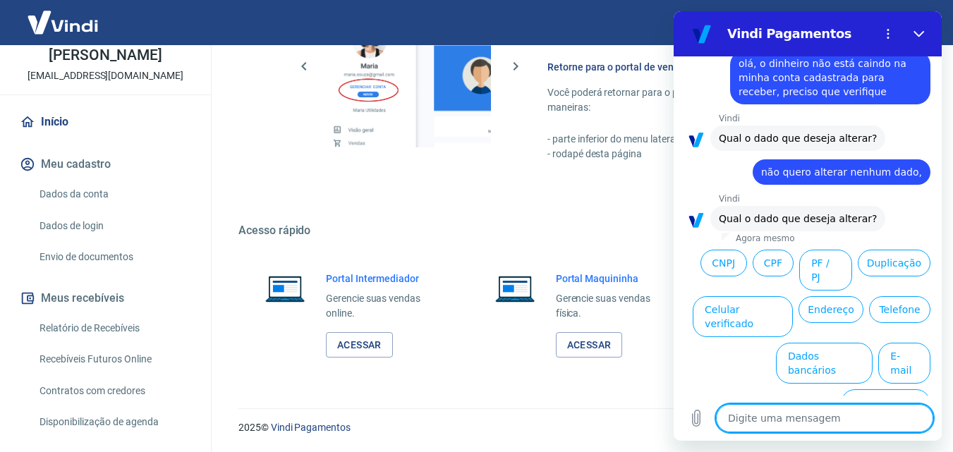
click at [86, 250] on link "Envio de documentos" at bounding box center [114, 257] width 160 height 29
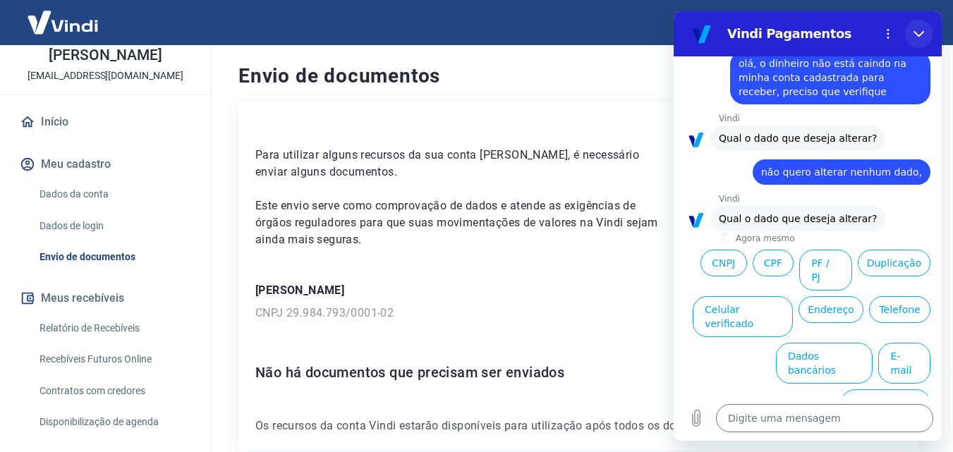
click at [919, 35] on icon "Fechar" at bounding box center [918, 33] width 11 height 11
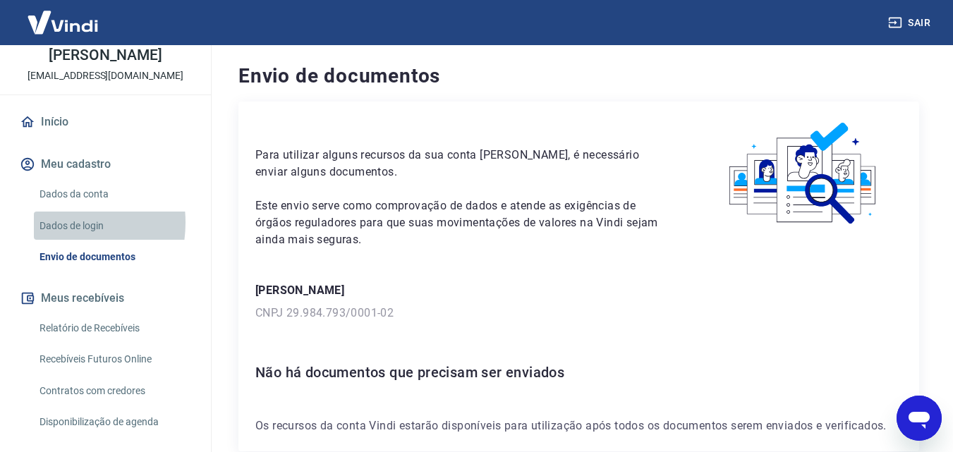
click at [50, 222] on link "Dados de login" at bounding box center [114, 226] width 160 height 29
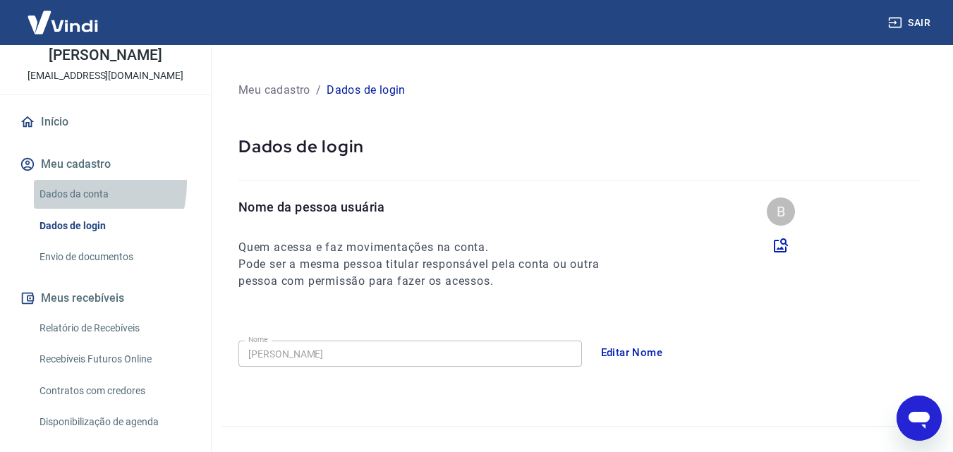
click at [71, 183] on link "Dados da conta" at bounding box center [114, 194] width 160 height 29
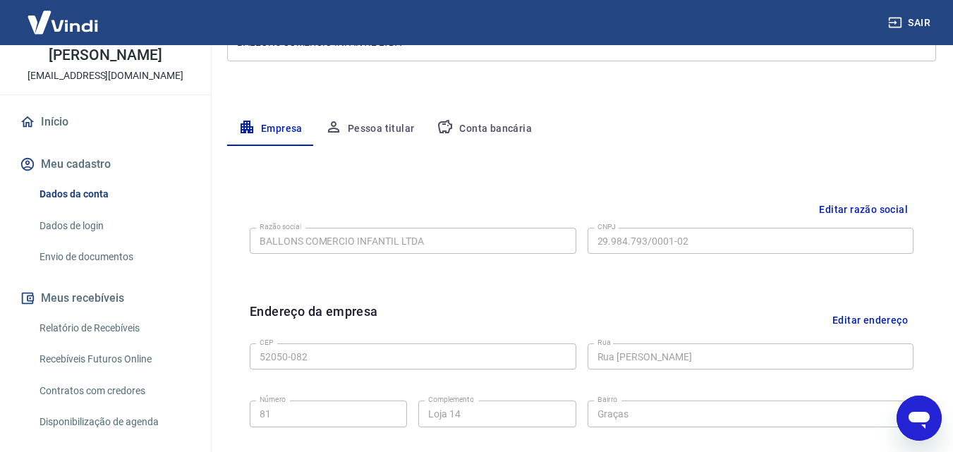
click at [388, 128] on button "Pessoa titular" at bounding box center [370, 129] width 112 height 34
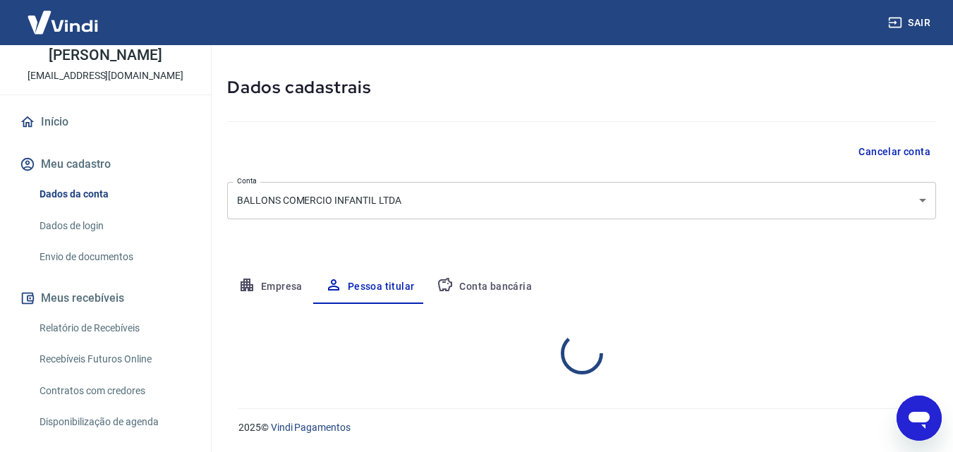
scroll to position [112, 0]
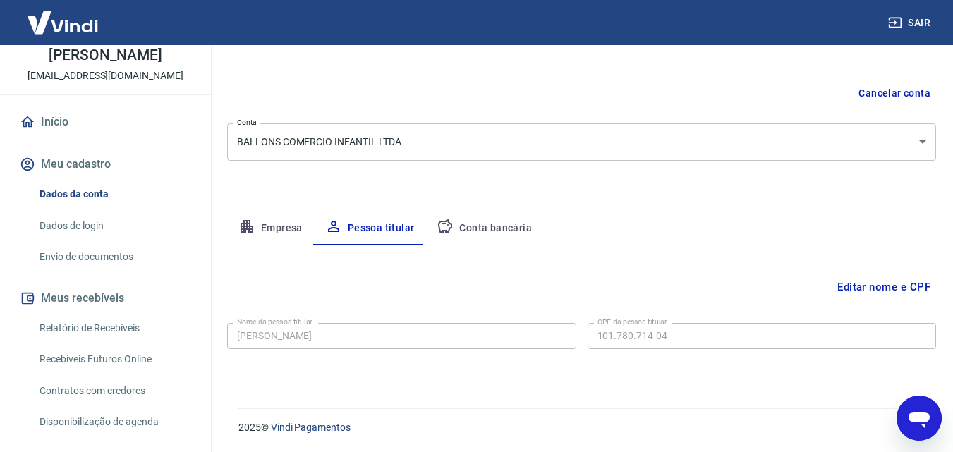
click at [471, 231] on button "Conta bancária" at bounding box center [484, 229] width 118 height 34
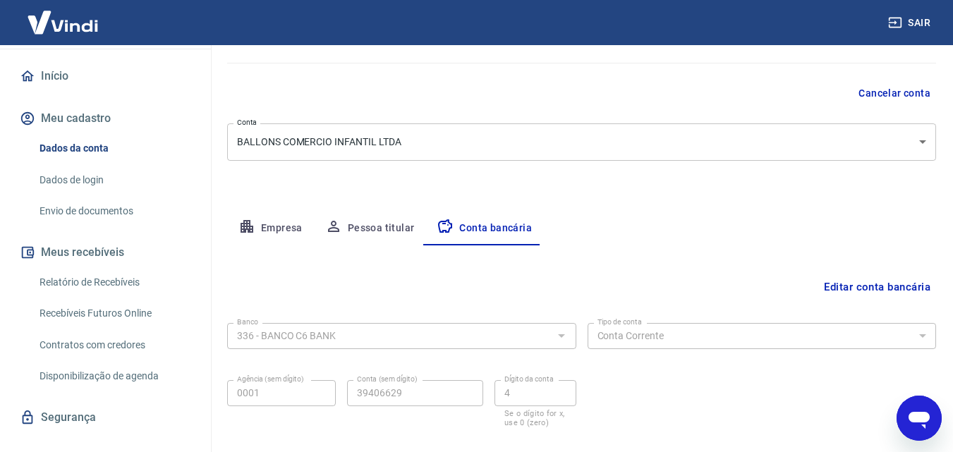
scroll to position [140, 0]
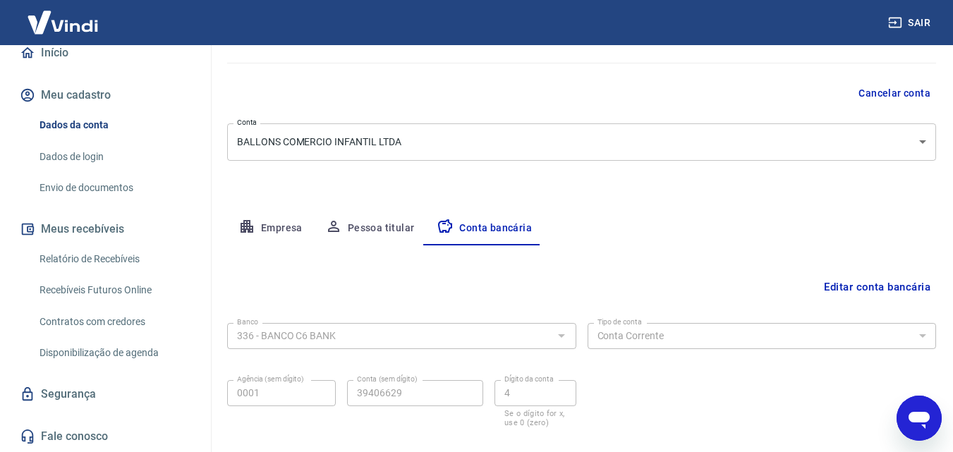
click at [110, 254] on link "Relatório de Recebíveis" at bounding box center [114, 259] width 160 height 29
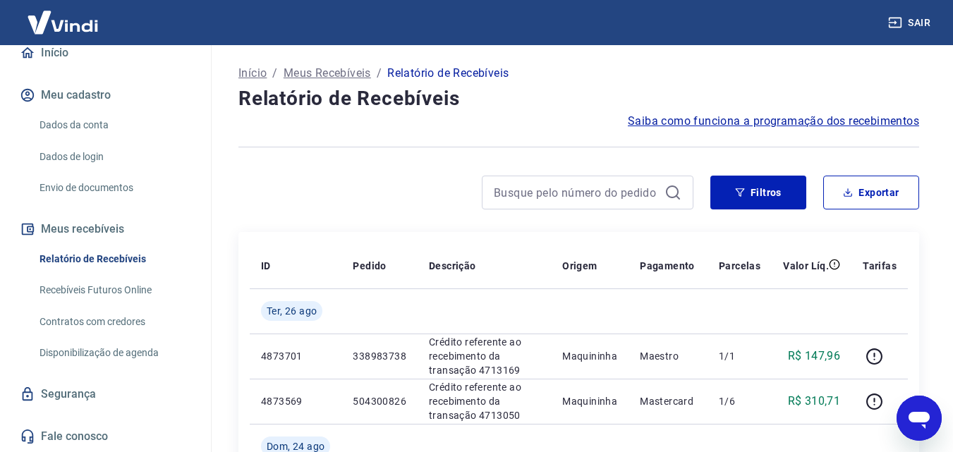
click at [85, 295] on link "Recebíveis Futuros Online" at bounding box center [114, 290] width 160 height 29
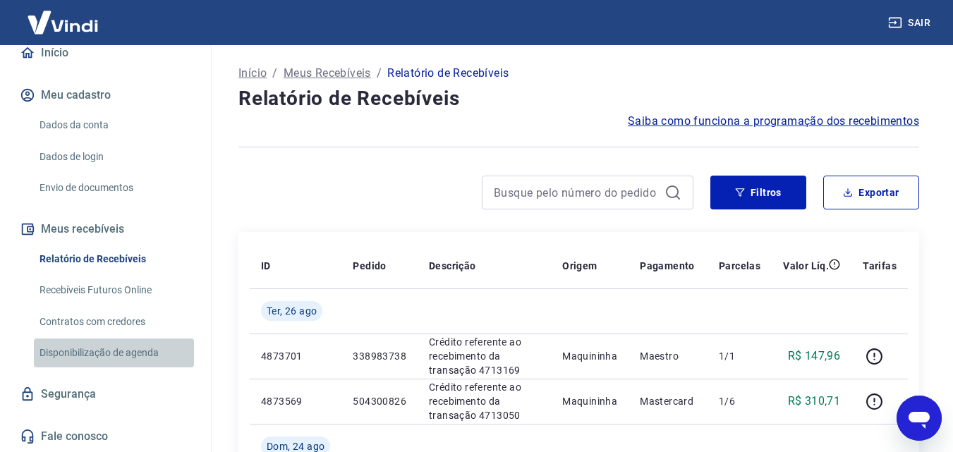
click at [139, 353] on link "Disponibilização de agenda" at bounding box center [114, 353] width 160 height 29
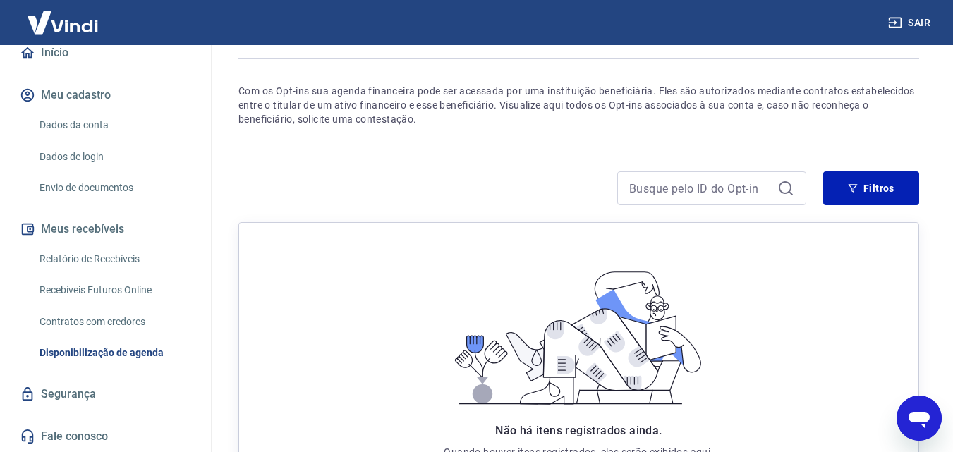
scroll to position [243, 0]
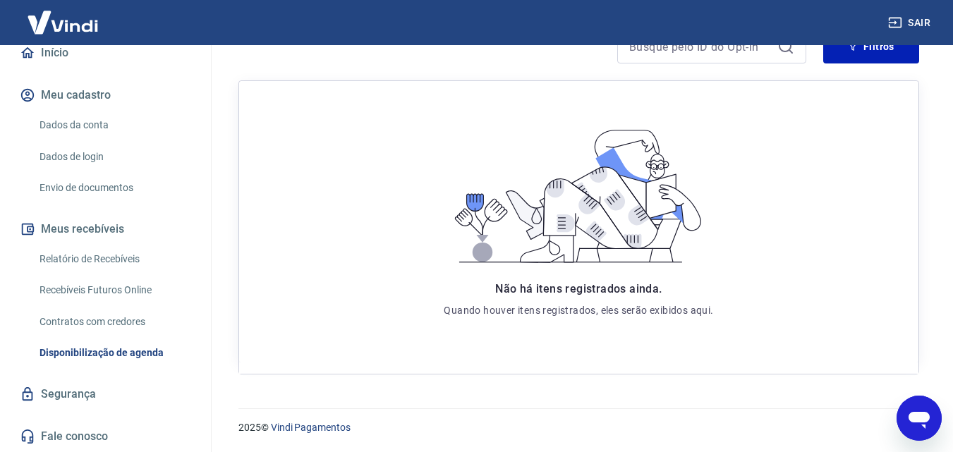
click at [90, 427] on link "Fale conosco" at bounding box center [105, 436] width 177 height 31
